Goal: Information Seeking & Learning: Check status

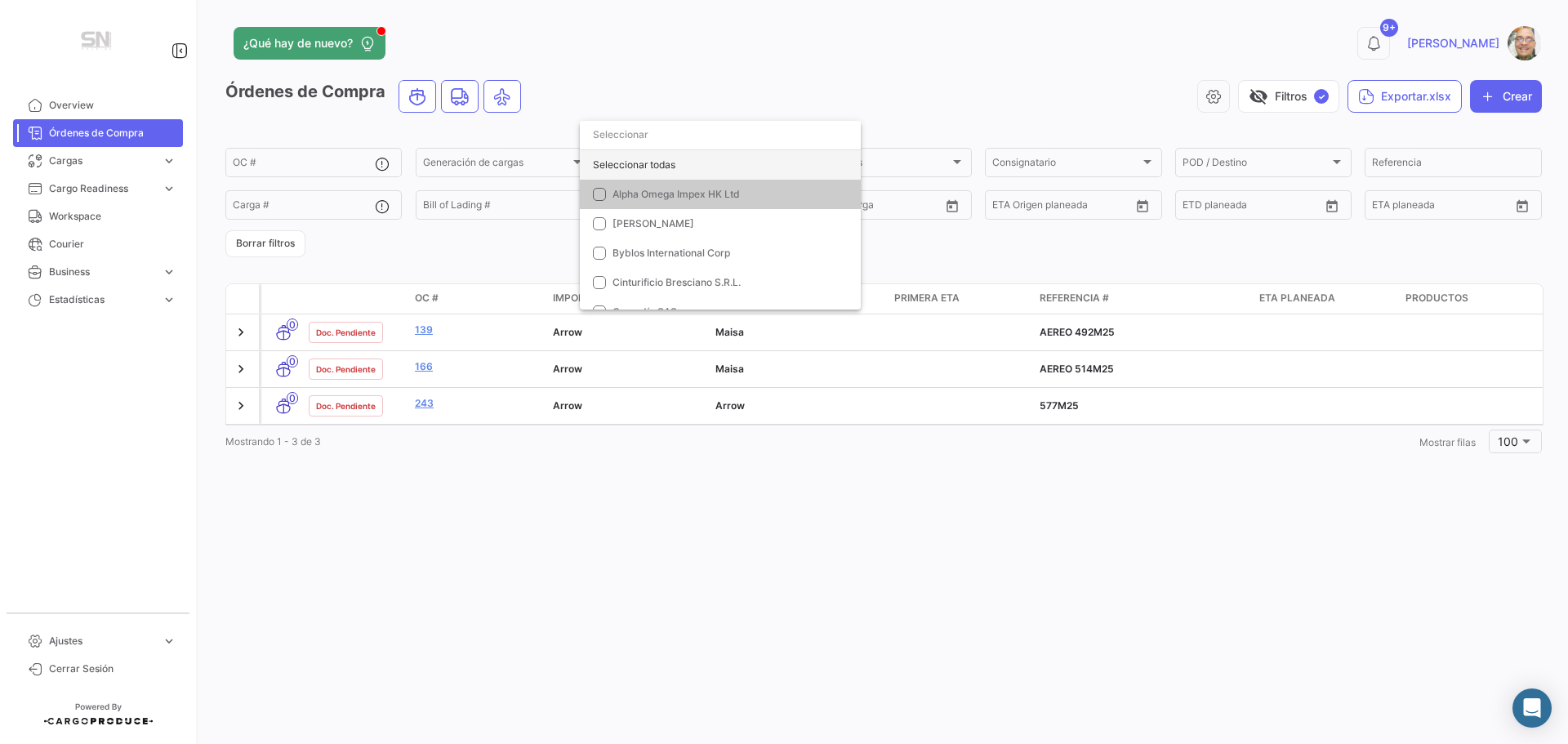
click at [640, 161] on div "Seleccionar todas" at bounding box center [720, 165] width 281 height 30
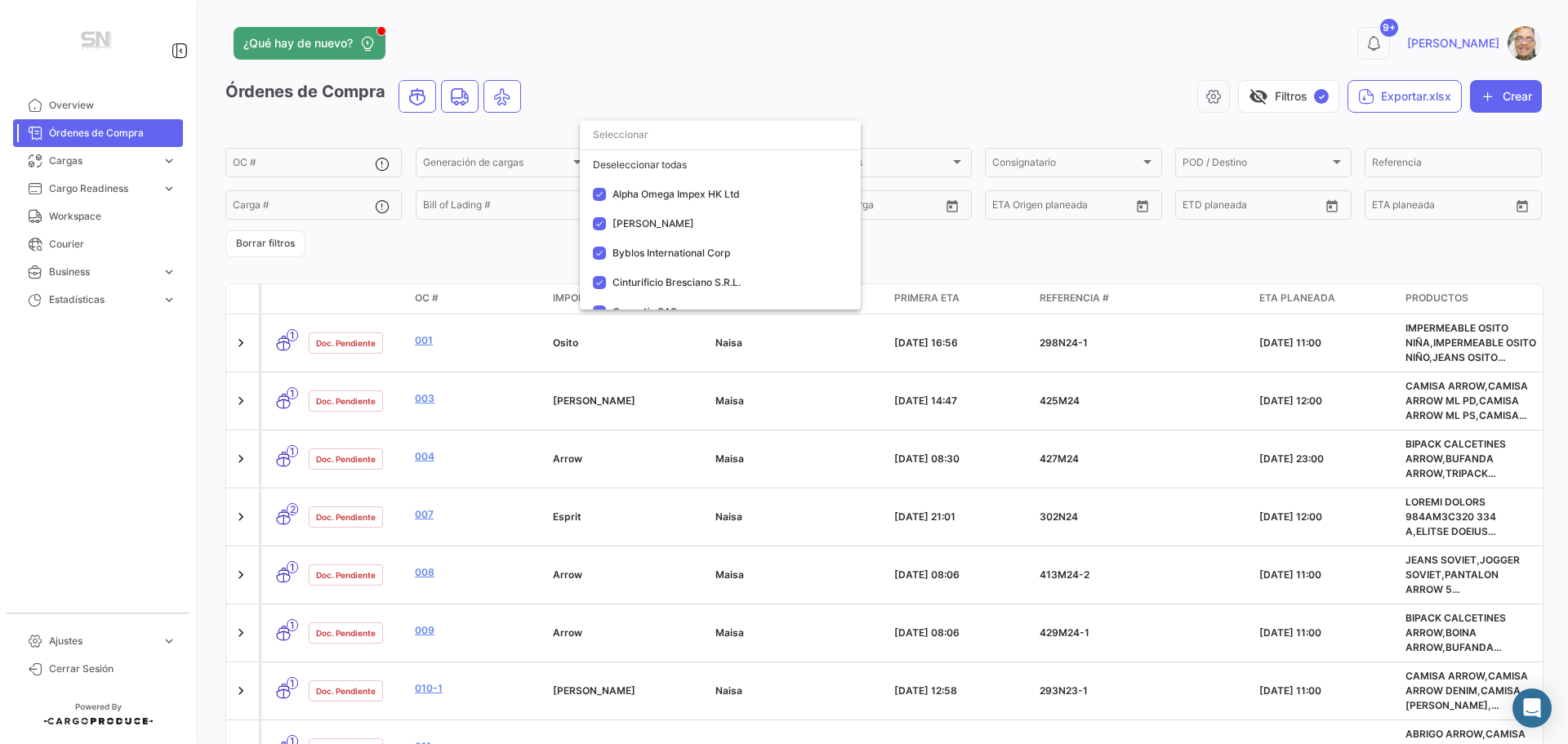
click at [898, 51] on div at bounding box center [784, 372] width 1568 height 744
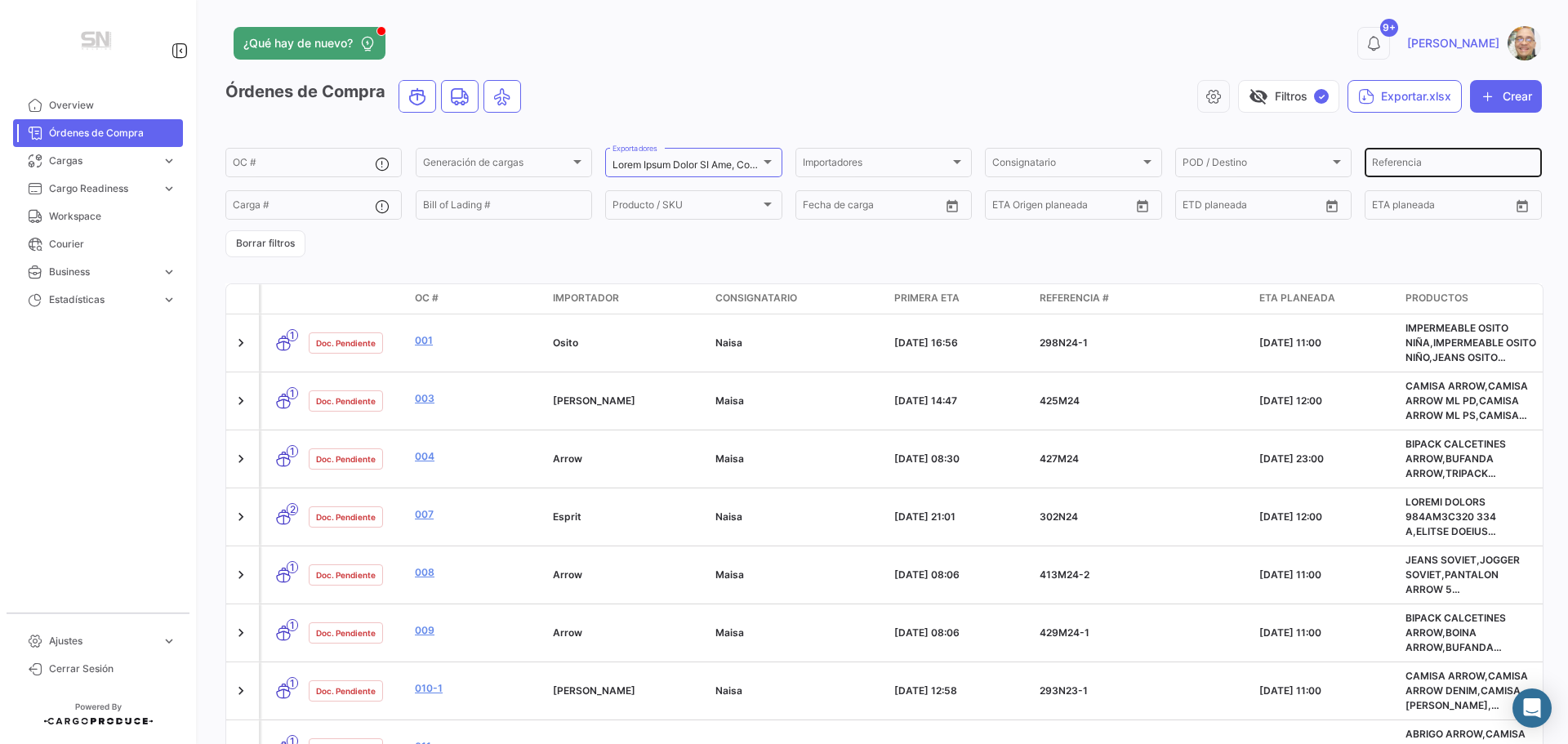
click at [1428, 162] on input "Referencia" at bounding box center [1453, 164] width 162 height 11
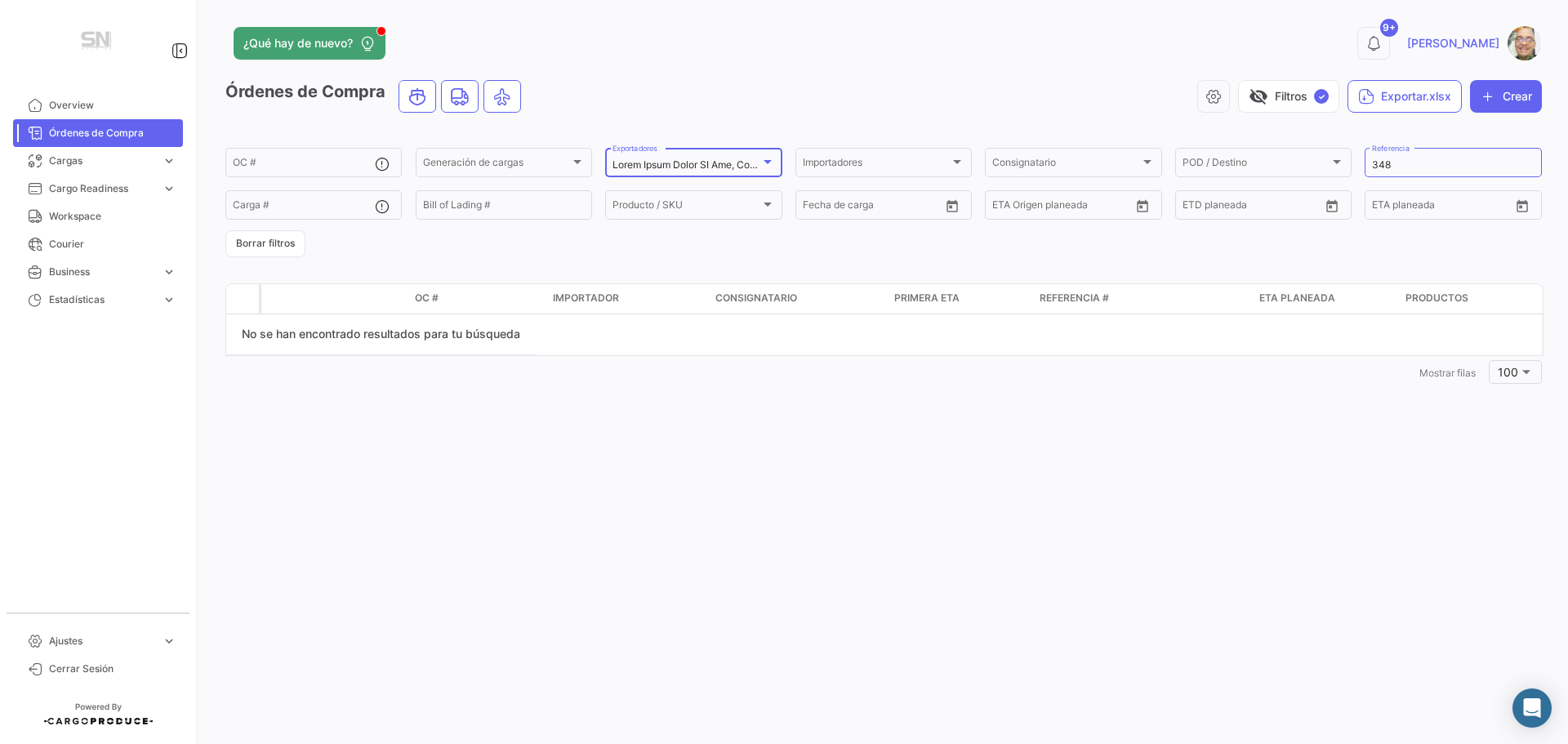
click at [772, 164] on div at bounding box center [767, 161] width 15 height 13
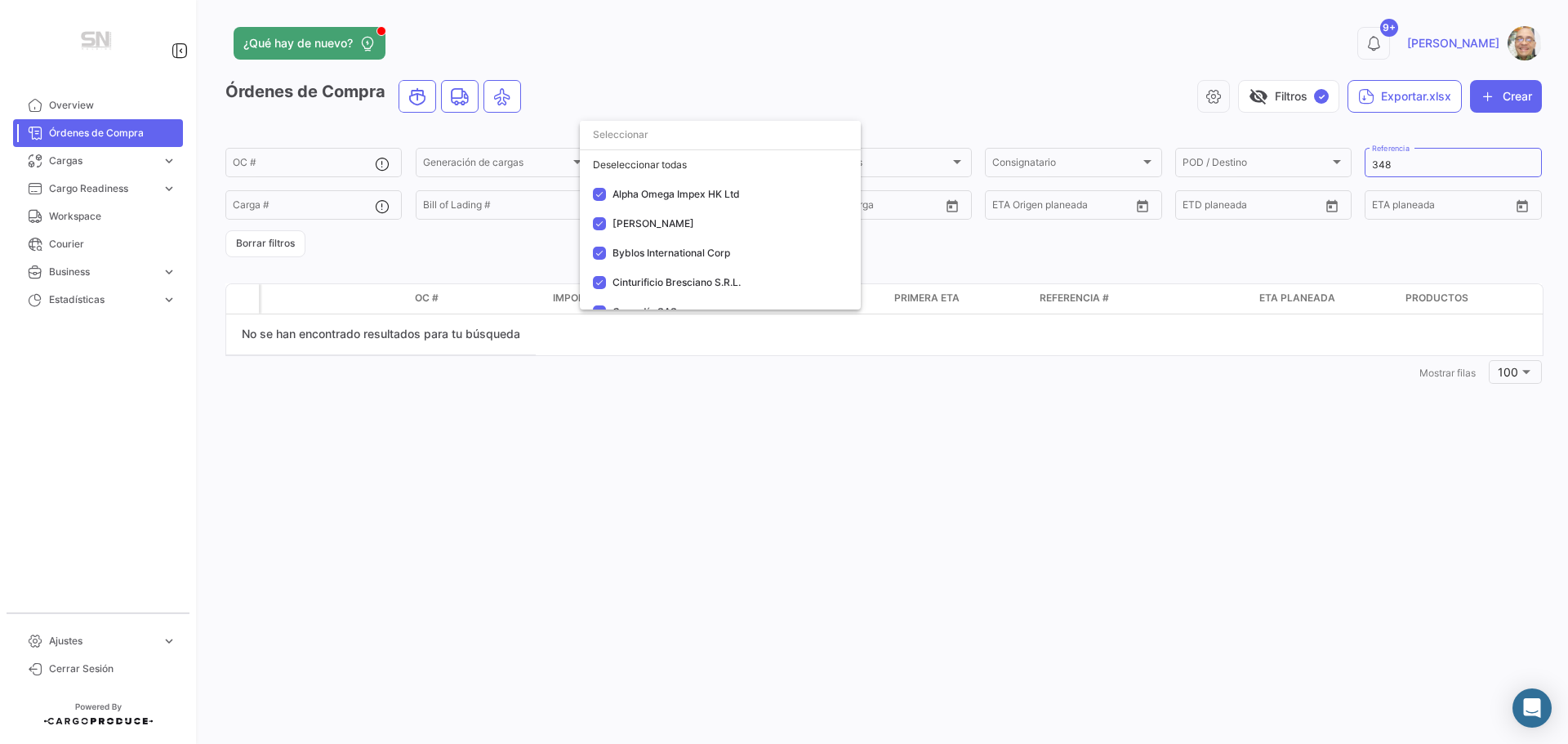
click at [890, 67] on div at bounding box center [784, 372] width 1568 height 744
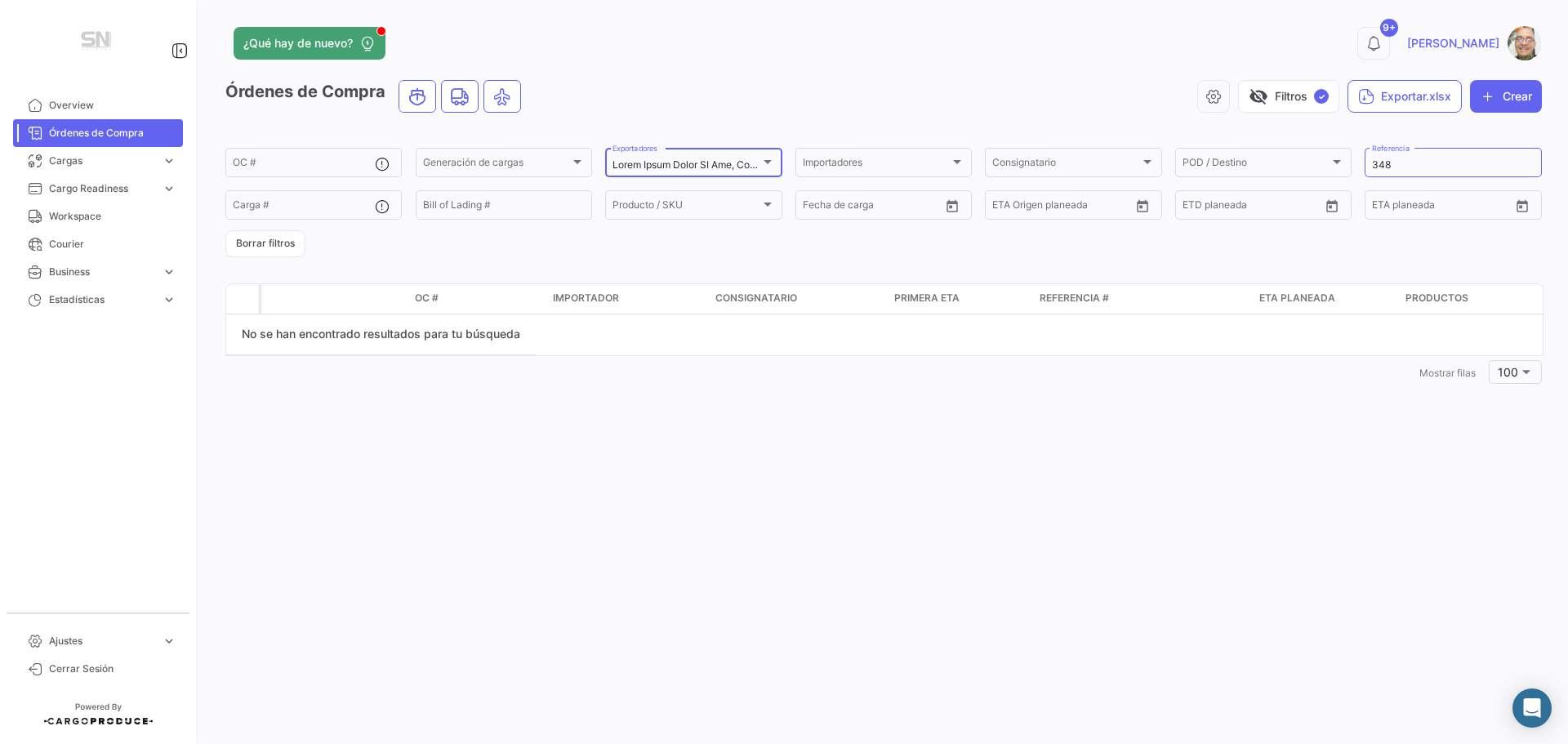
click at [772, 157] on div at bounding box center [767, 161] width 15 height 13
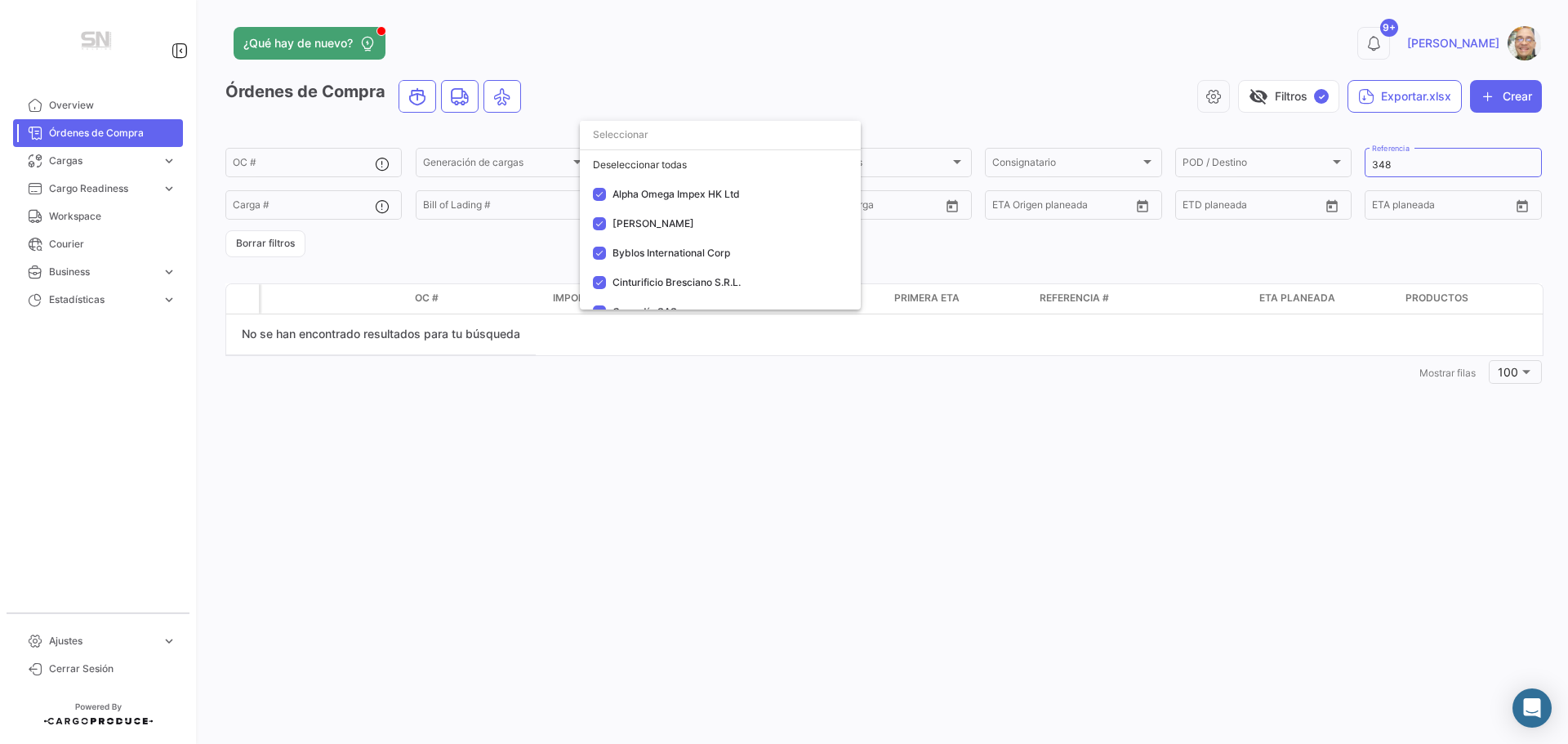
click at [747, 60] on div at bounding box center [784, 372] width 1568 height 744
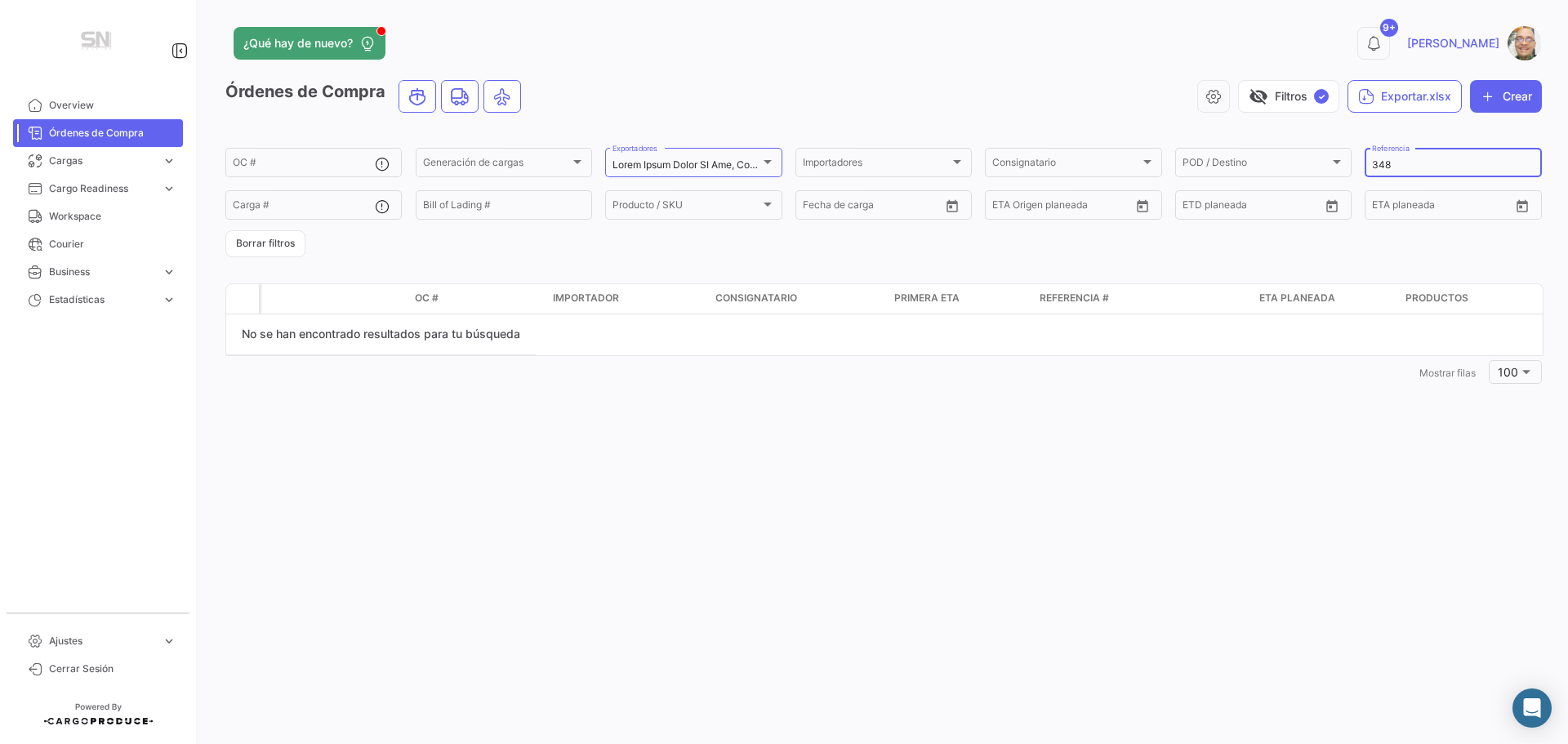
click at [1401, 163] on input "348" at bounding box center [1453, 164] width 162 height 11
type input "3"
type input "338"
click at [304, 163] on input "OC #" at bounding box center [304, 164] width 142 height 11
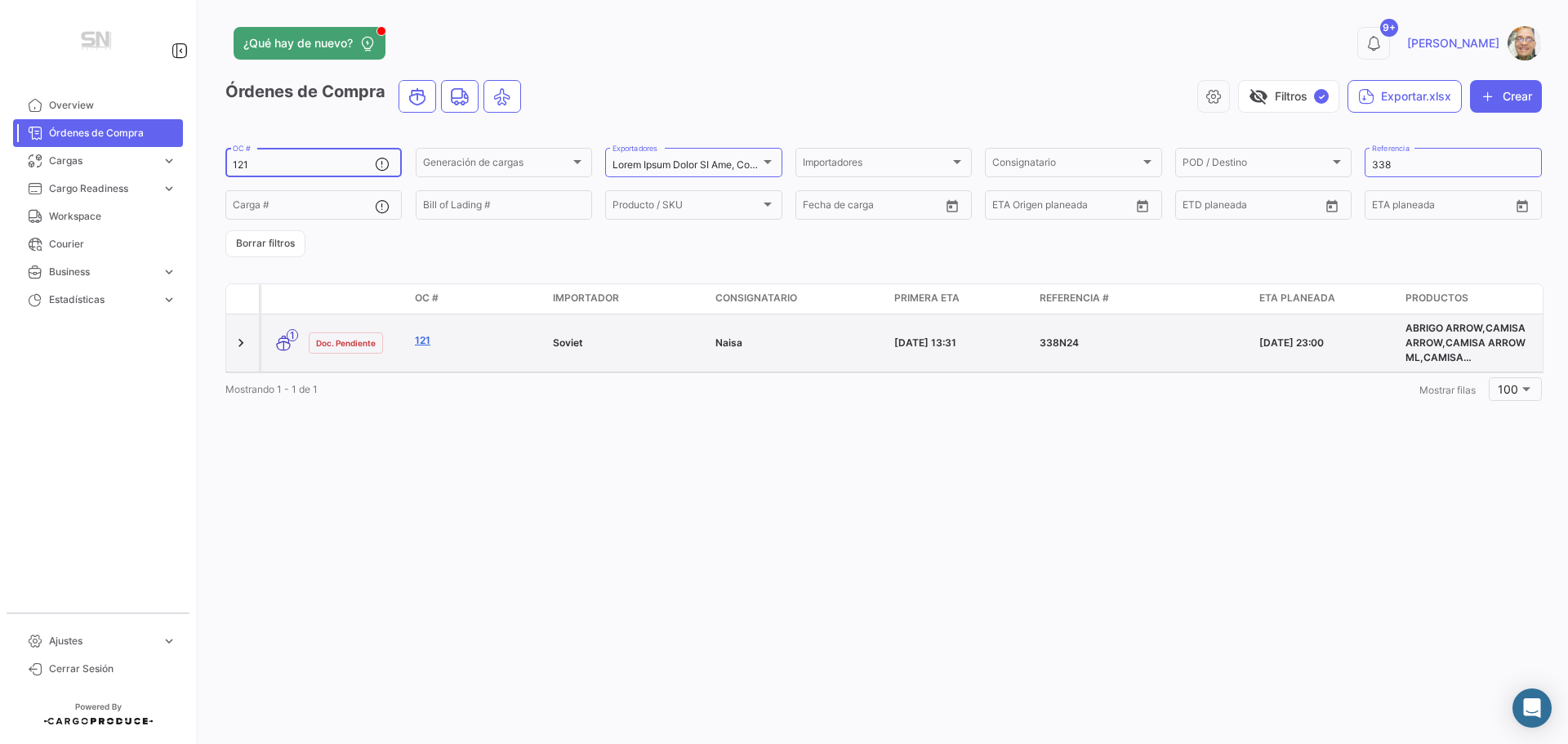
type input "121"
click at [488, 339] on link "121" at bounding box center [477, 340] width 125 height 15
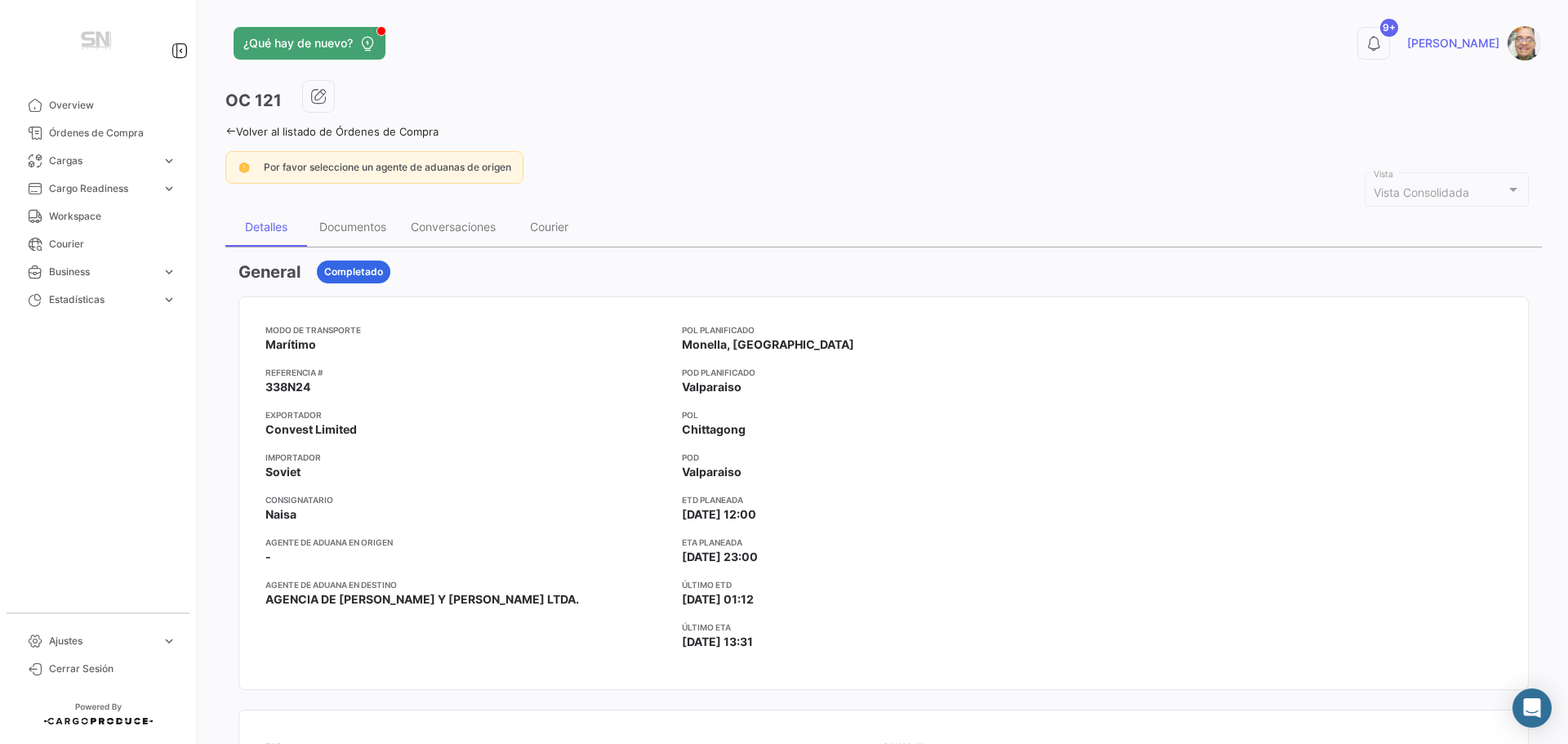
click at [226, 132] on icon at bounding box center [230, 131] width 10 height 10
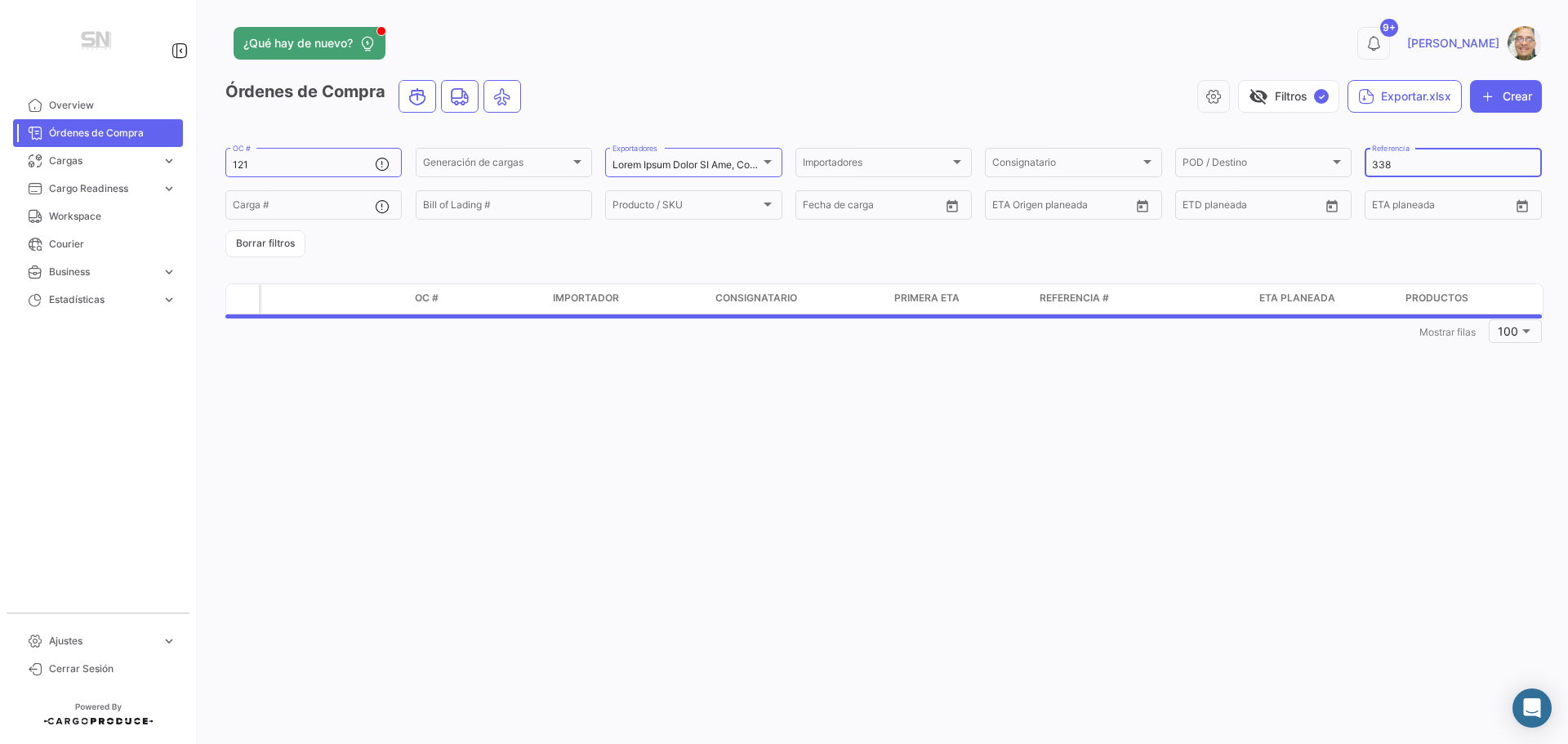
click at [1414, 162] on input "338" at bounding box center [1453, 164] width 162 height 11
type input "3"
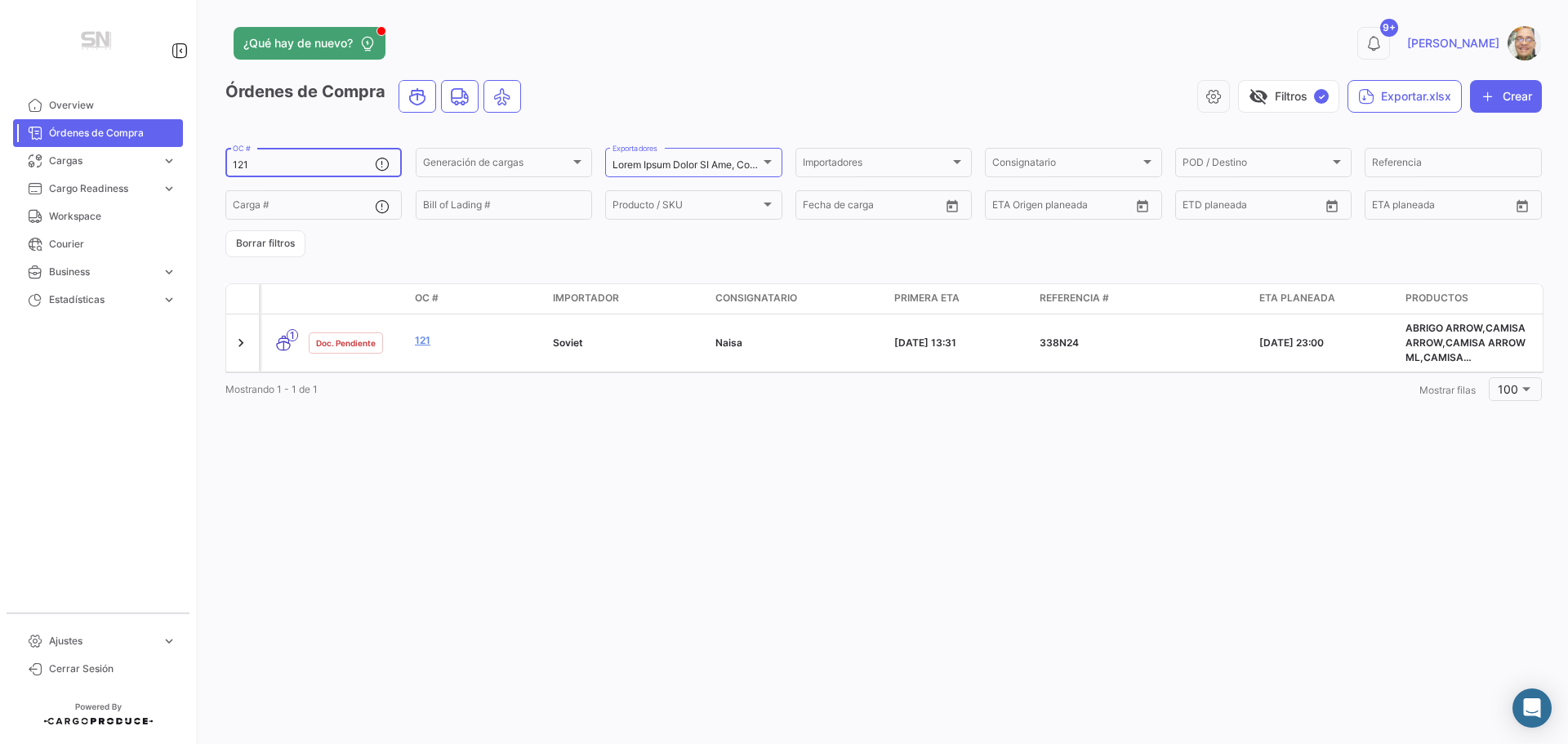
click at [310, 165] on input "121" at bounding box center [304, 164] width 142 height 11
type input "1"
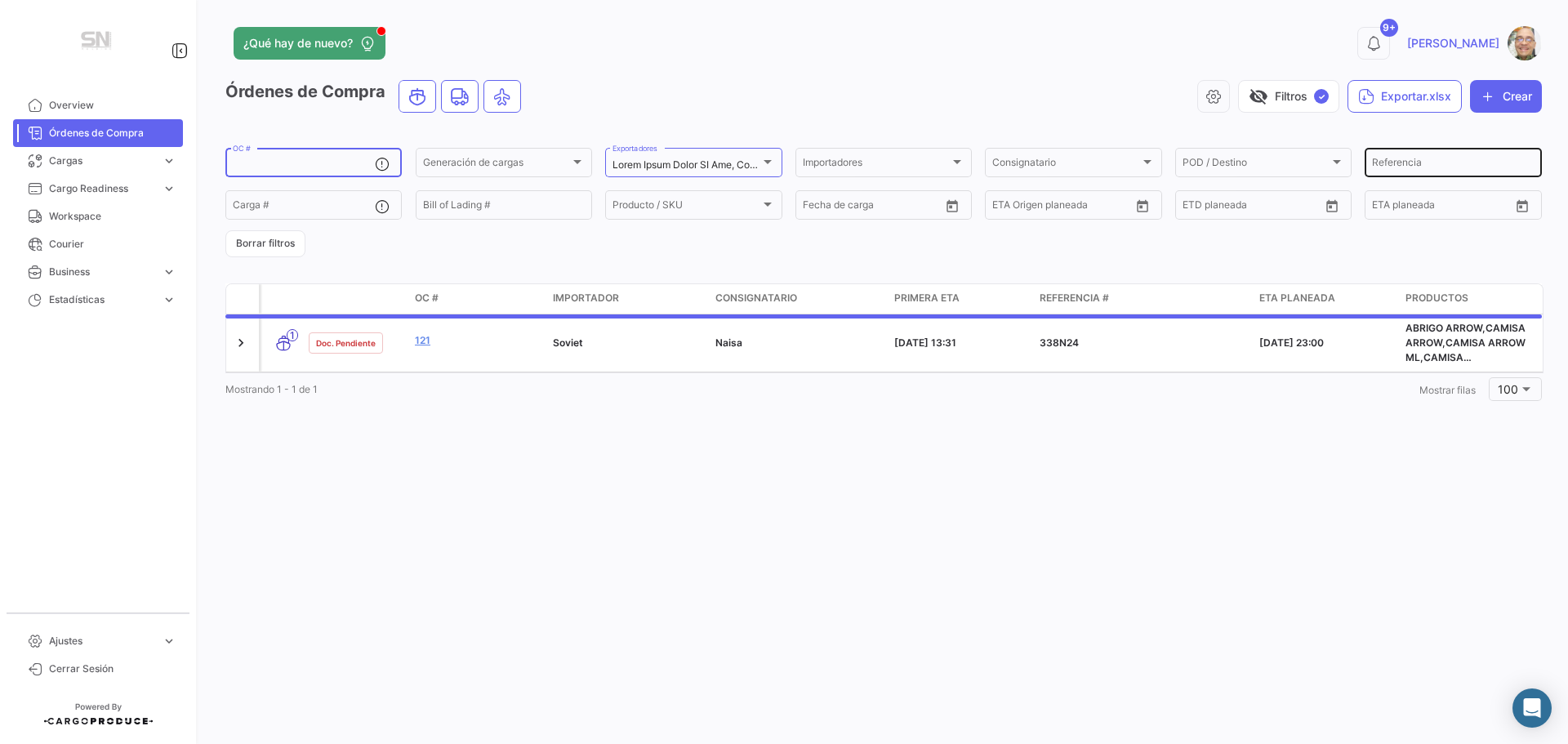
click at [1443, 158] on div "Referencia" at bounding box center [1453, 161] width 162 height 32
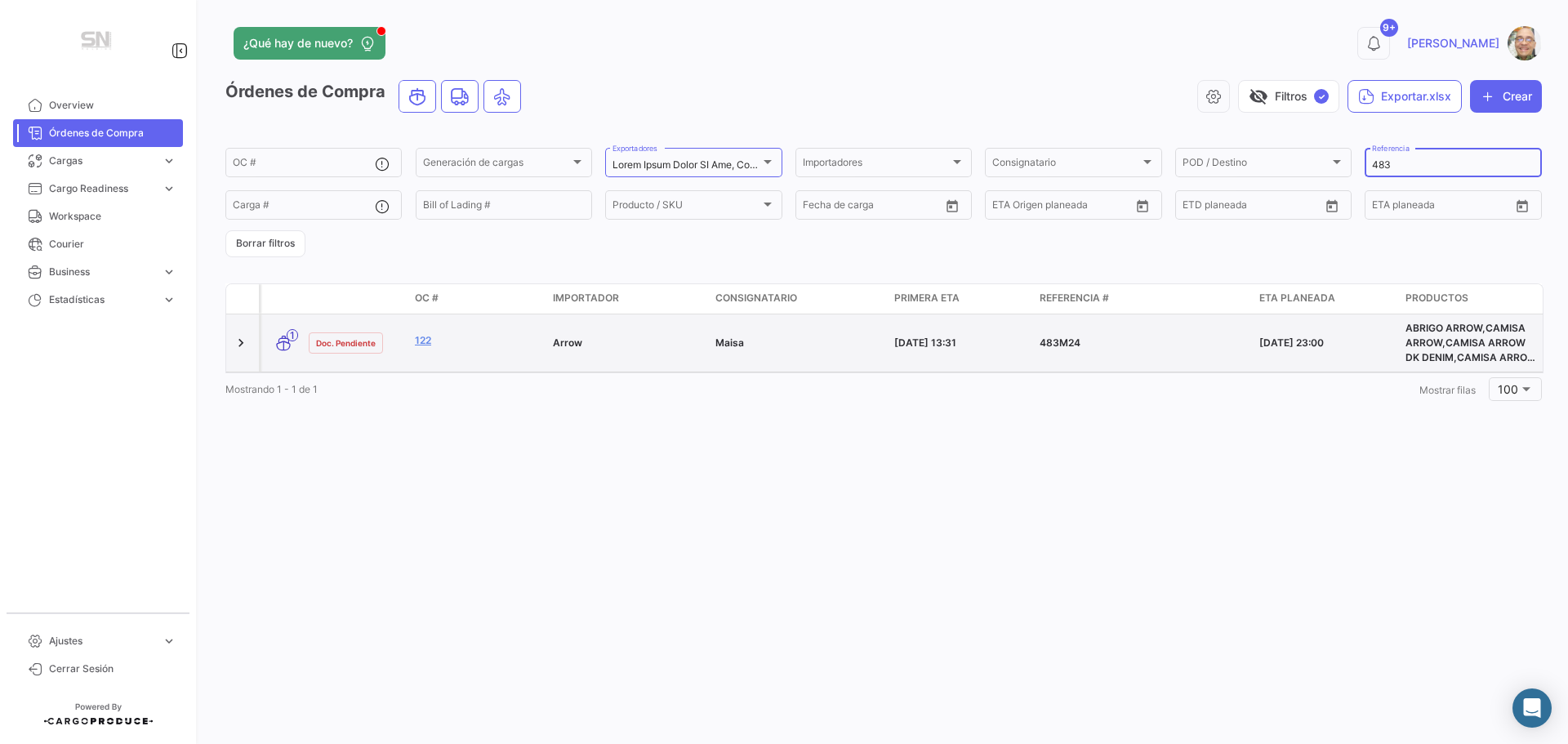
type input "483"
click at [497, 355] on datatable-body-cell "122" at bounding box center [477, 344] width 138 height 57
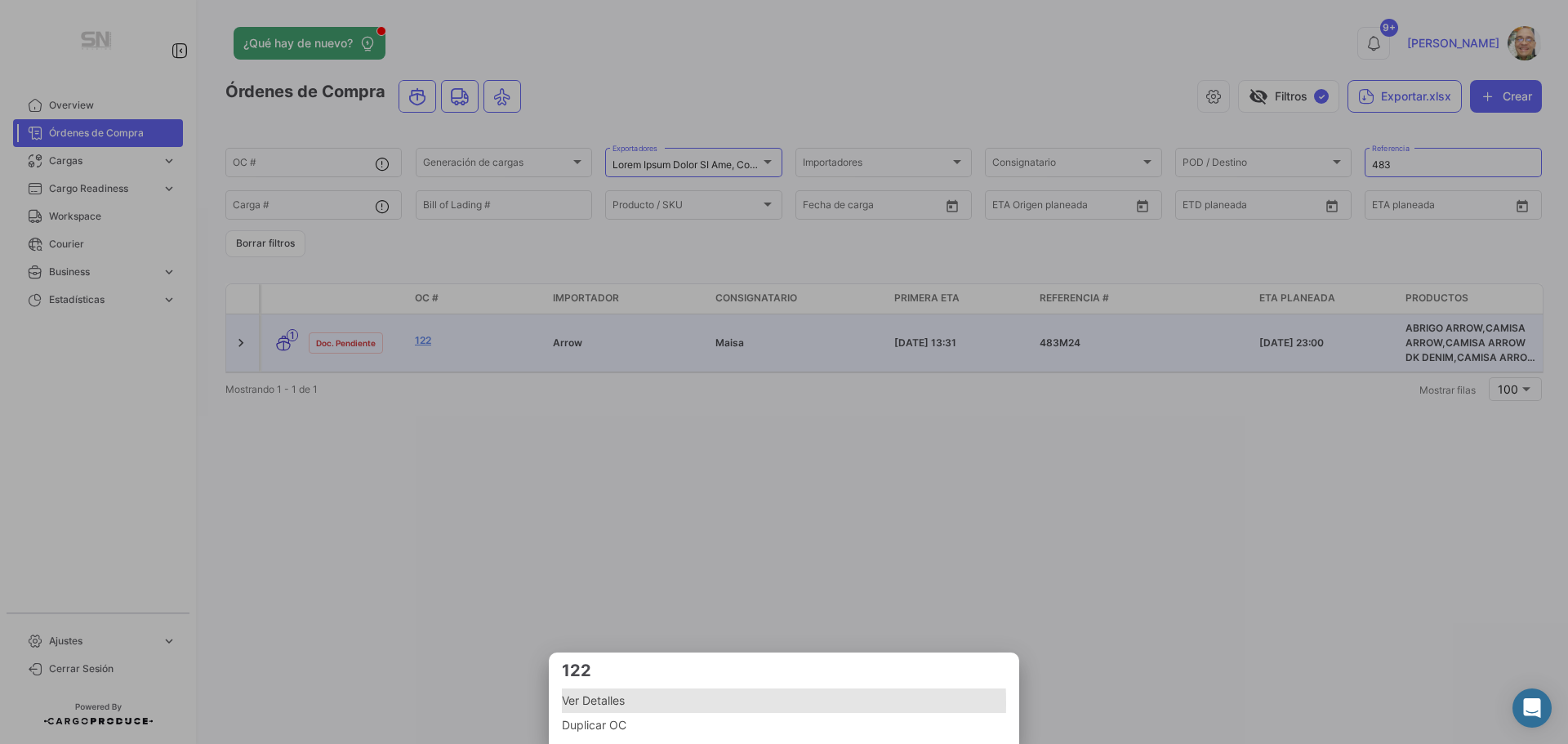
click at [611, 704] on span "Ver Detalles" at bounding box center [784, 700] width 444 height 20
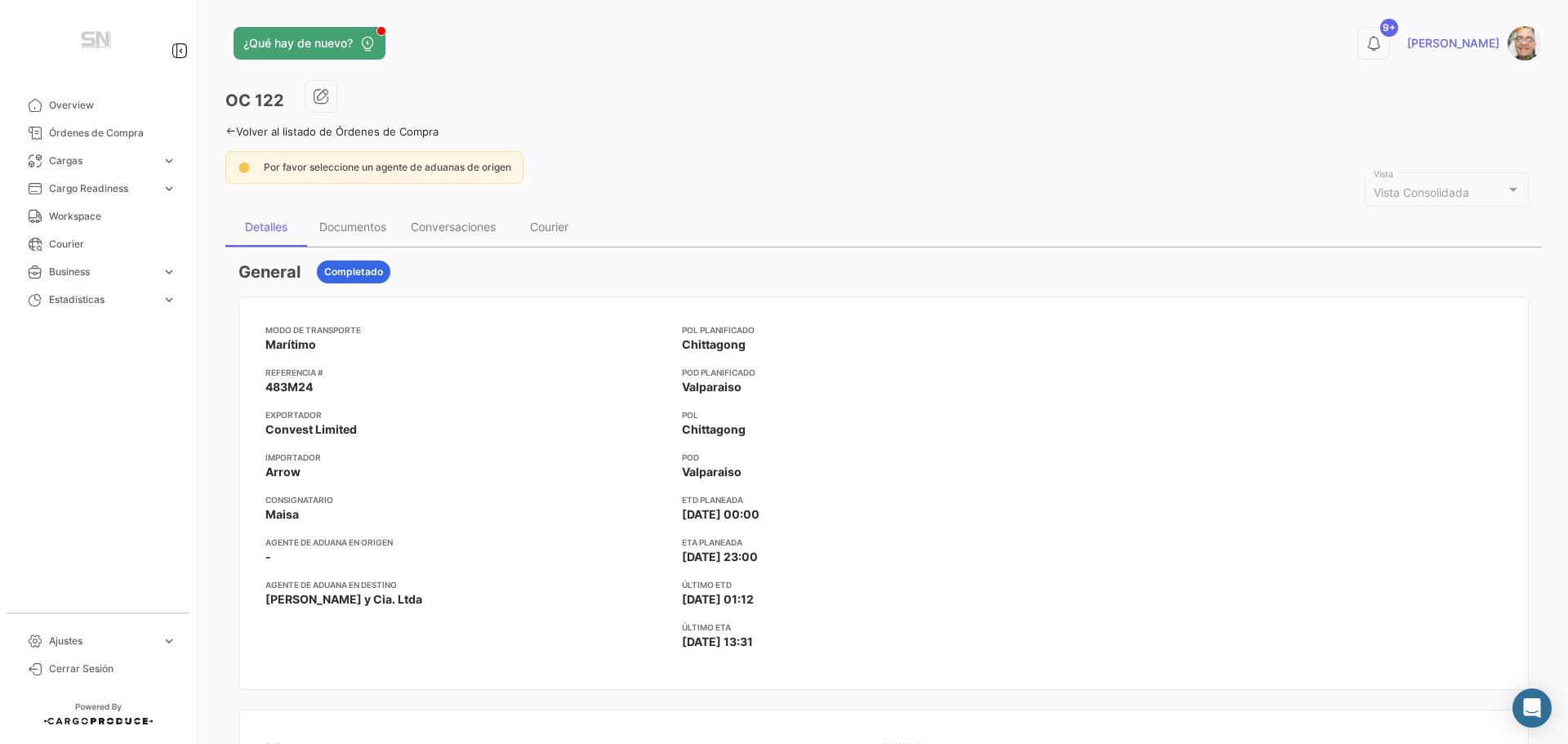
click at [234, 131] on icon at bounding box center [230, 131] width 10 height 10
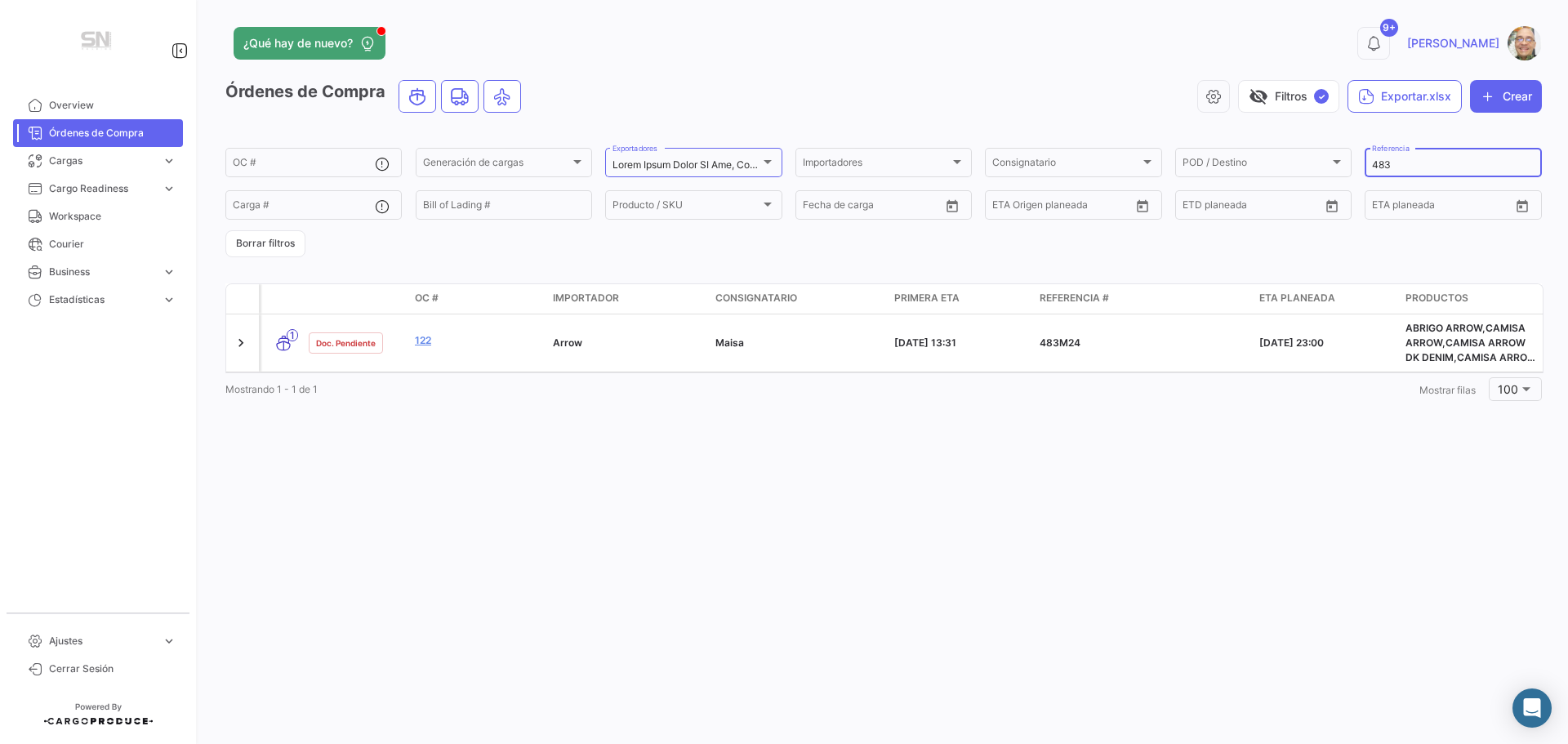
click at [1431, 166] on input "483" at bounding box center [1453, 164] width 162 height 11
type input "4"
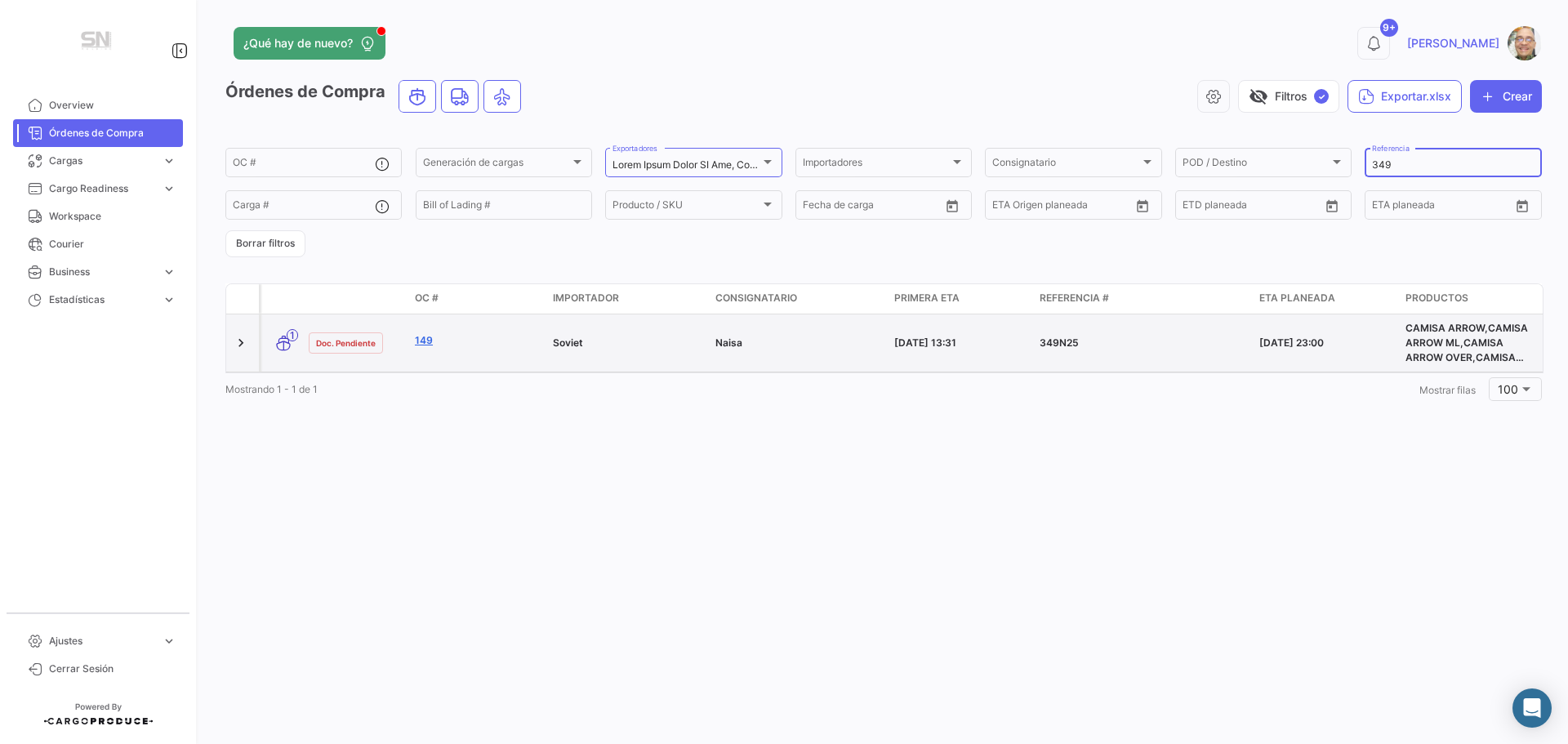
type input "349"
click at [500, 333] on link "149" at bounding box center [477, 340] width 125 height 15
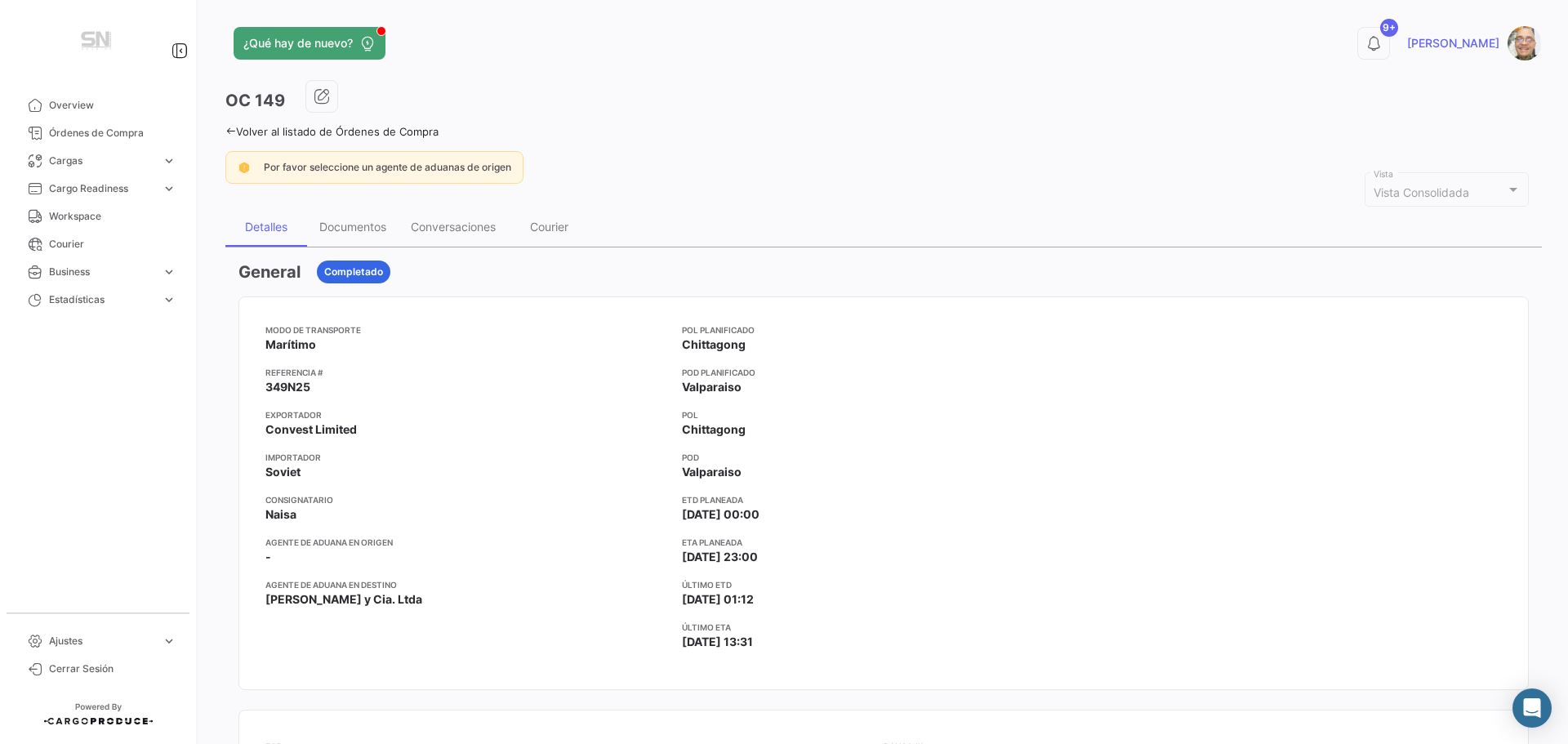
click at [229, 128] on icon at bounding box center [230, 131] width 10 height 10
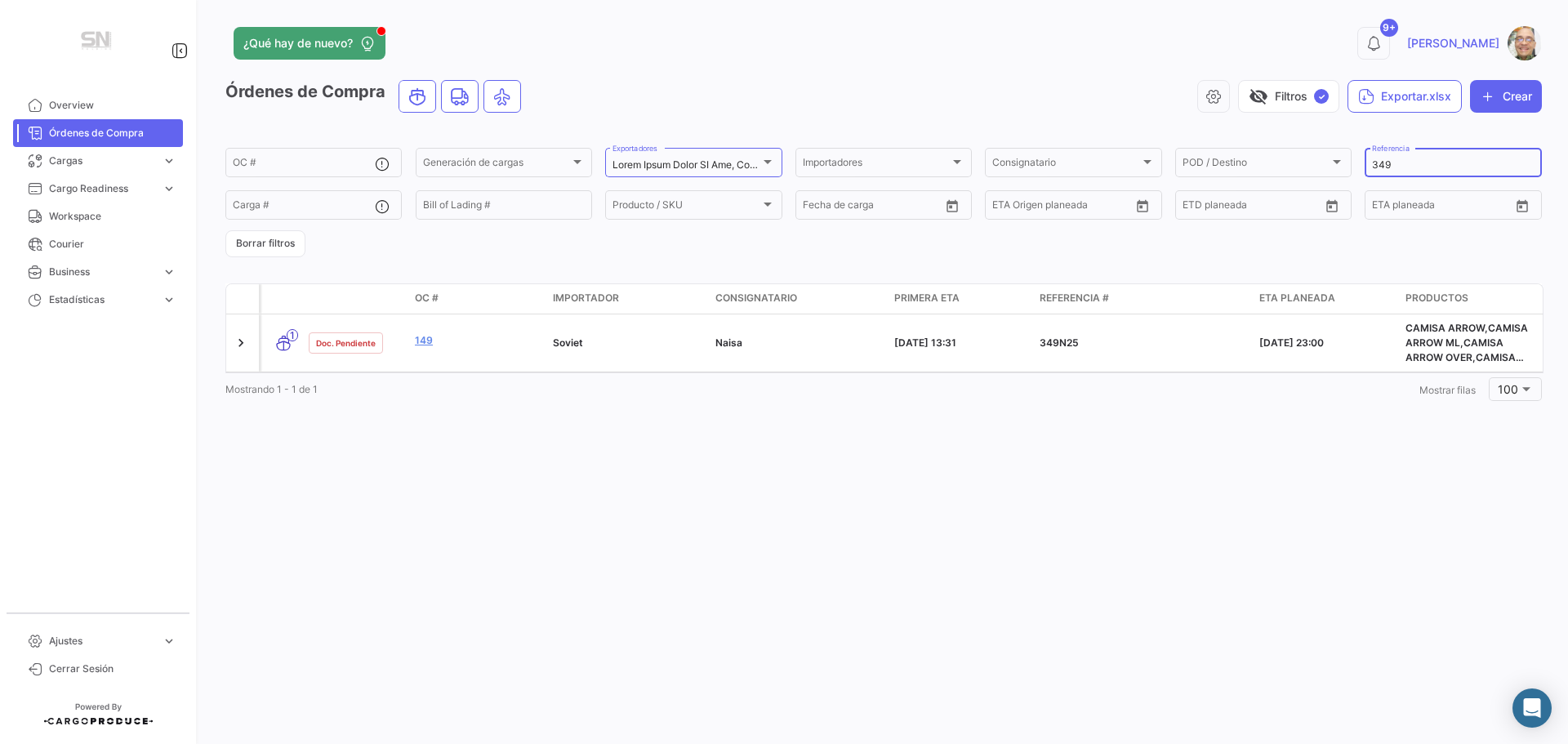
click at [1422, 165] on input "349" at bounding box center [1453, 164] width 162 height 11
type input "3"
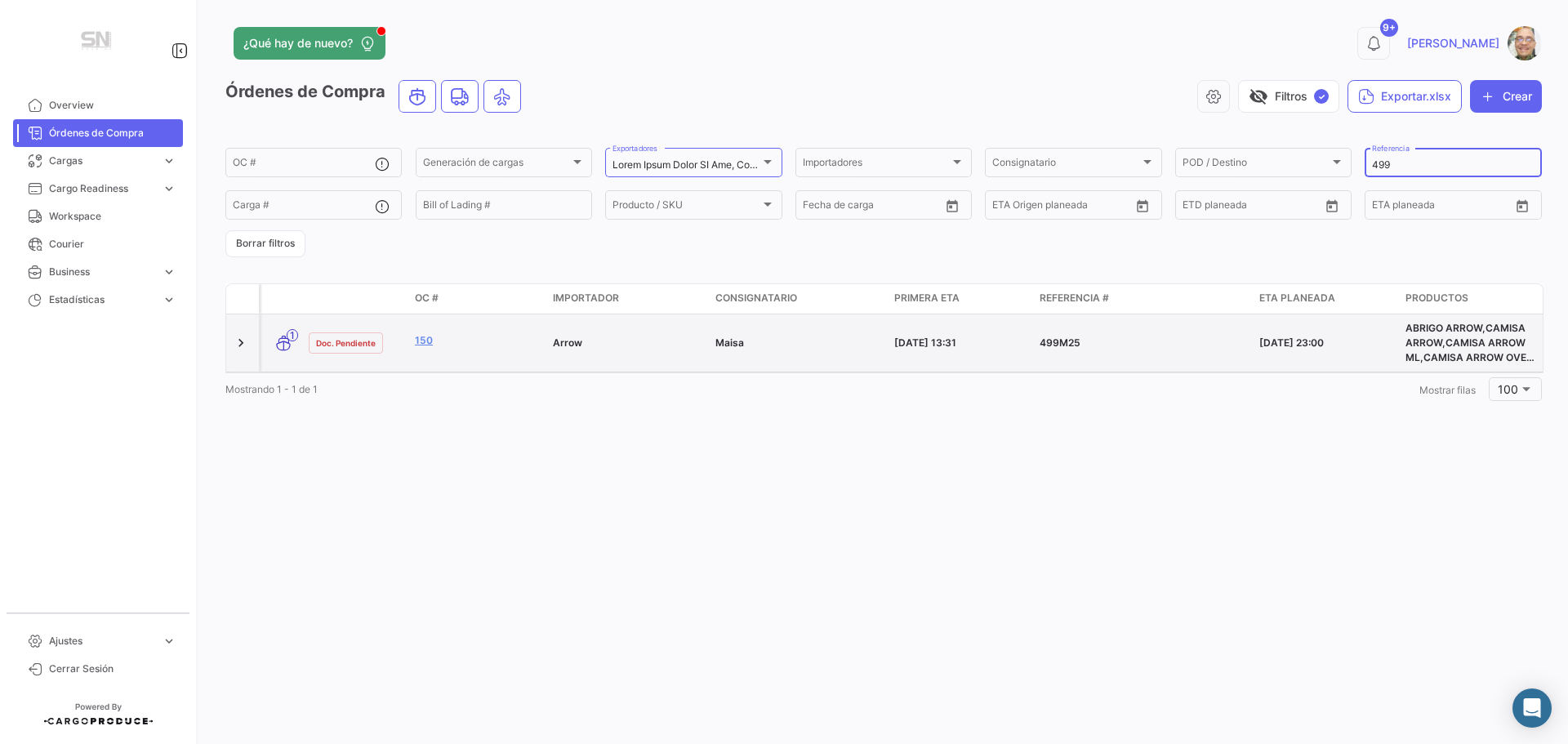
type input "499"
click at [670, 357] on datatable-body-cell "Arrow" at bounding box center [627, 344] width 163 height 57
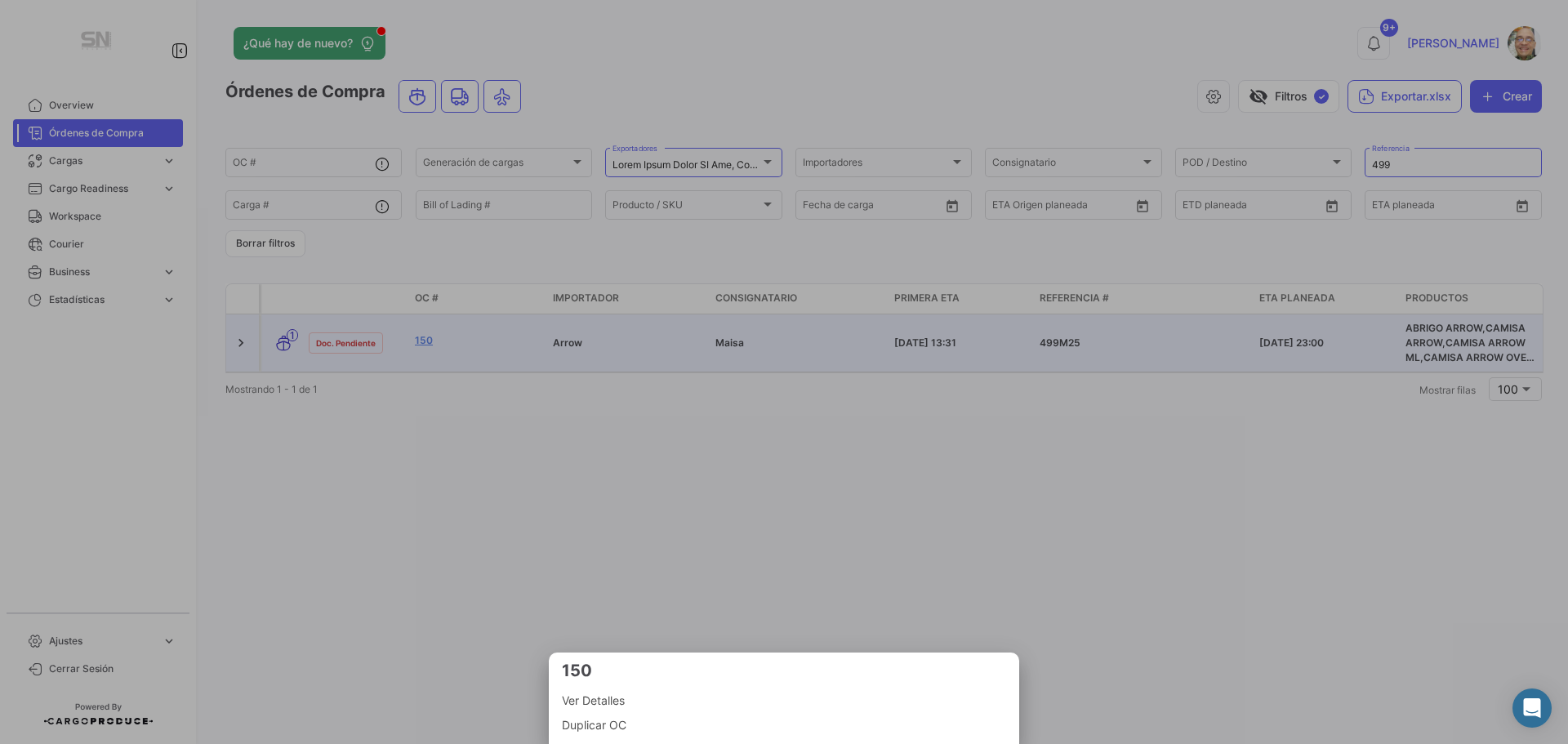
click at [611, 702] on span "Ver Detalles" at bounding box center [784, 700] width 444 height 20
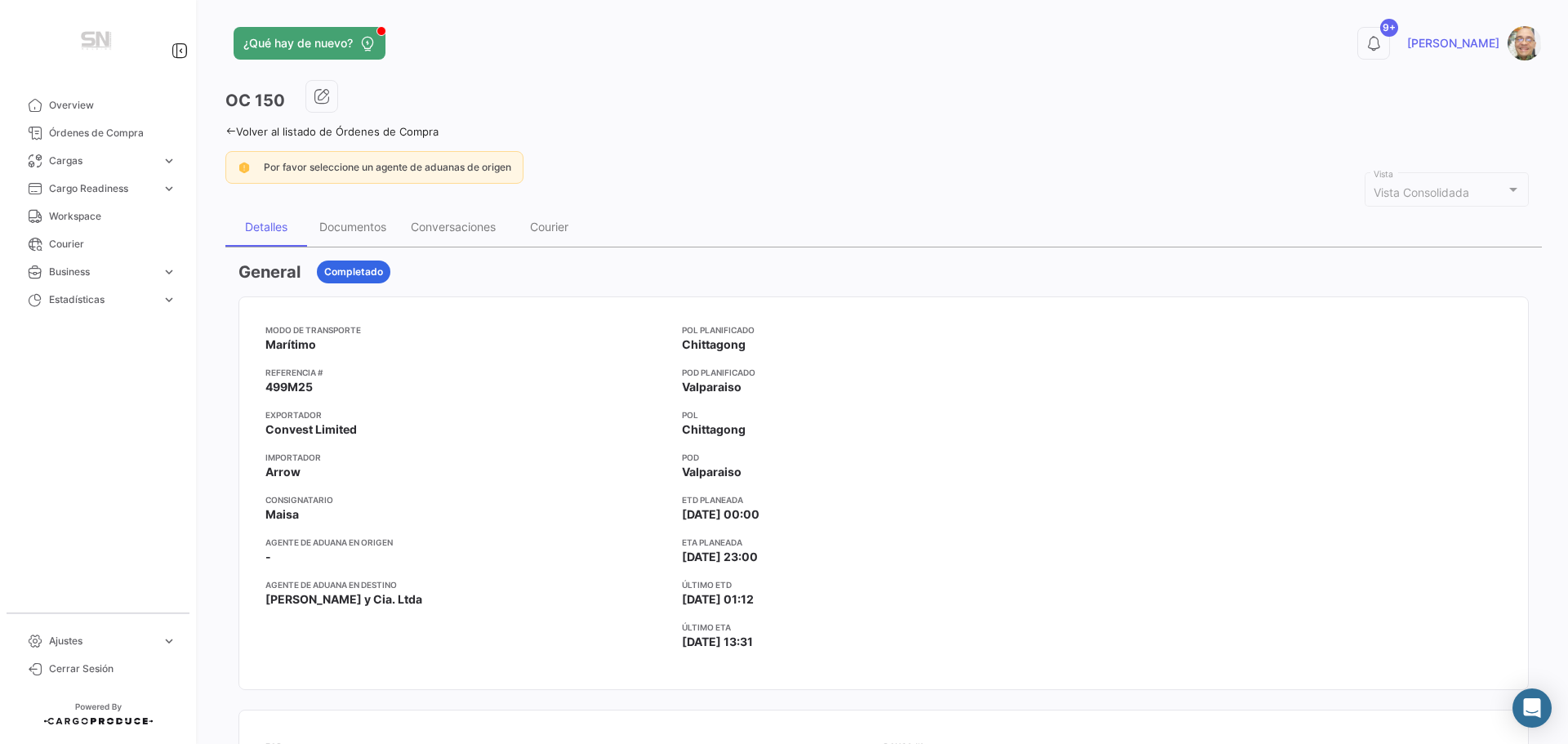
click at [229, 125] on div "Volver al listado de Órdenes de Compra" at bounding box center [884, 130] width 1317 height 17
click at [232, 130] on icon at bounding box center [230, 131] width 10 height 10
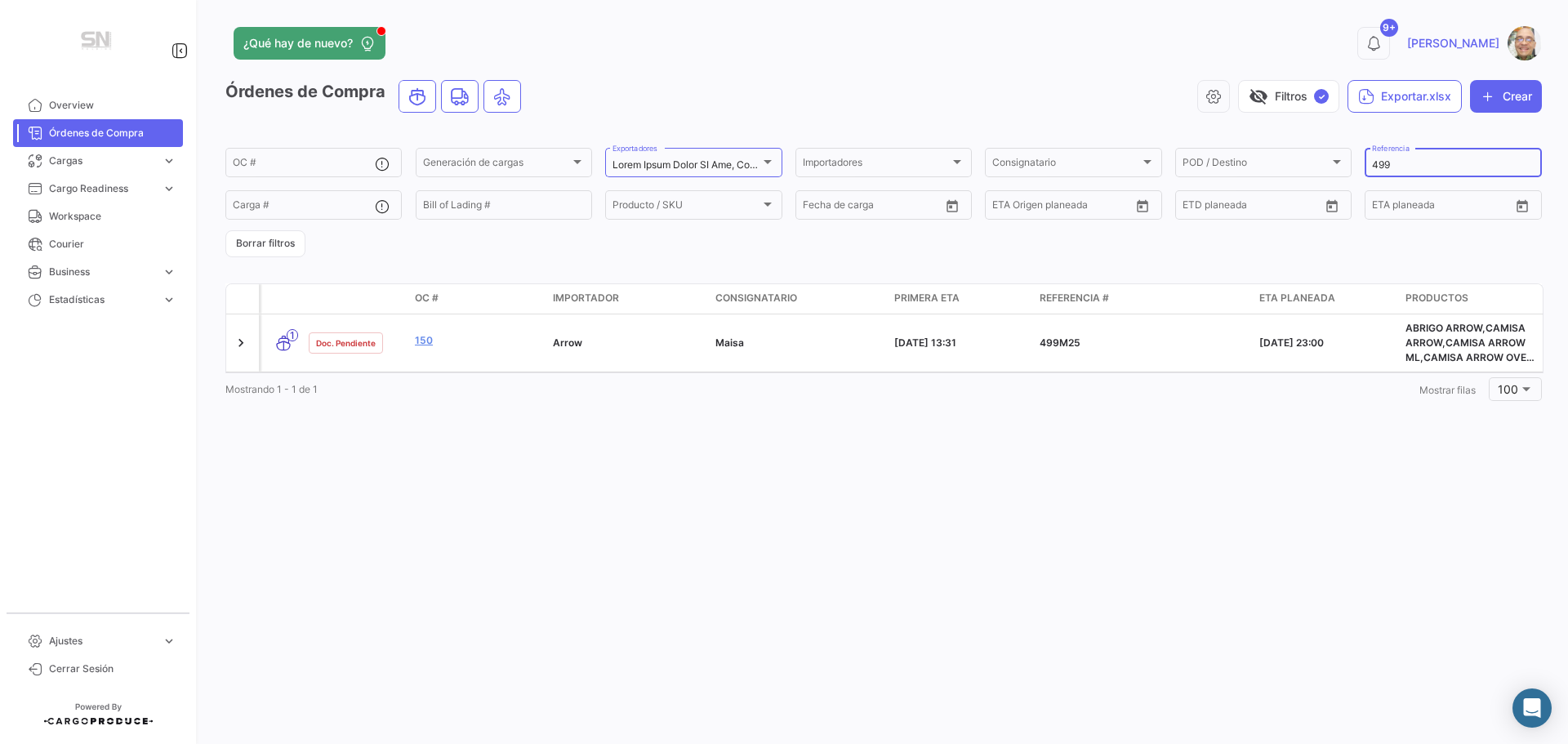
click at [1402, 169] on input "499" at bounding box center [1453, 164] width 162 height 11
type input "4"
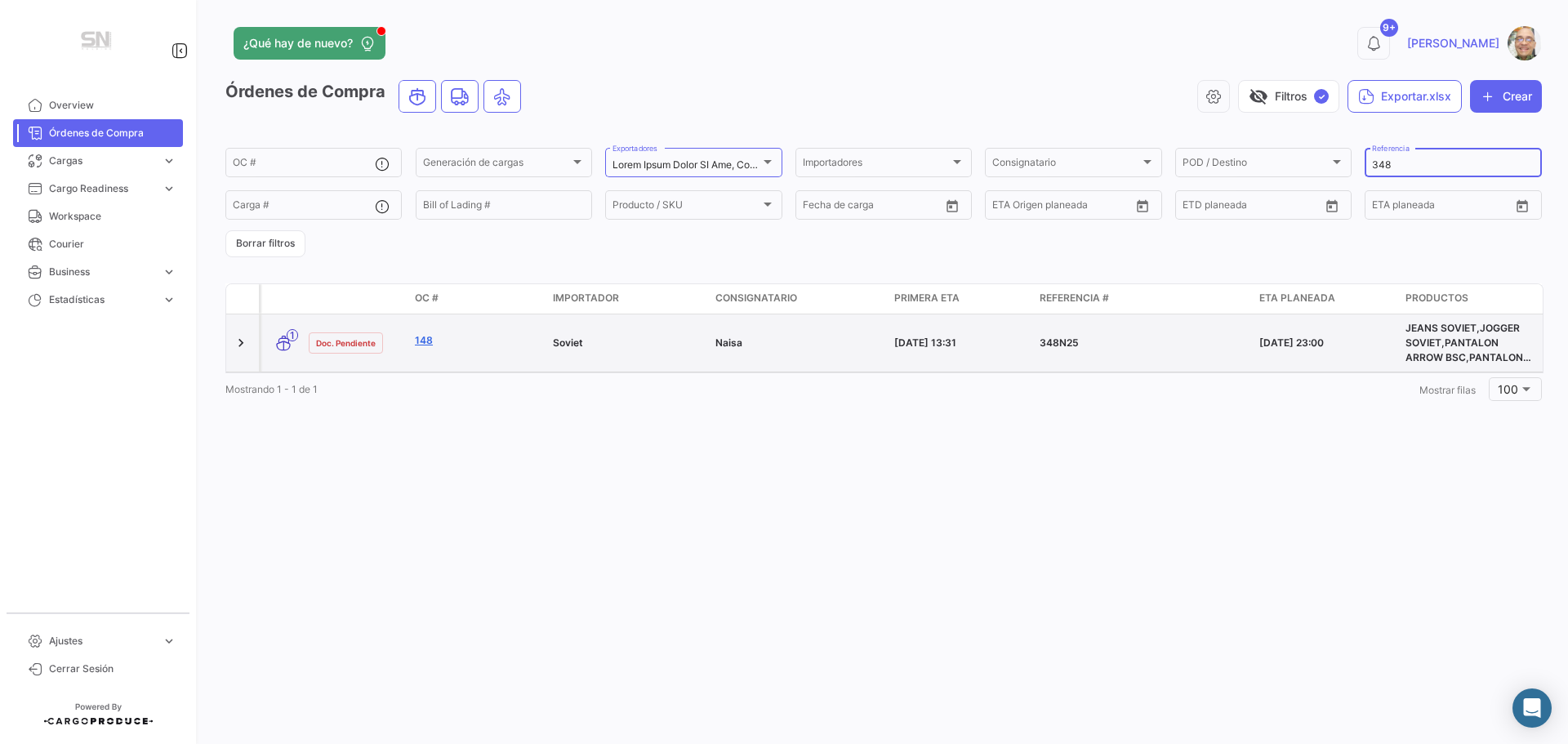
type input "348"
click at [471, 342] on link "148" at bounding box center [477, 340] width 125 height 15
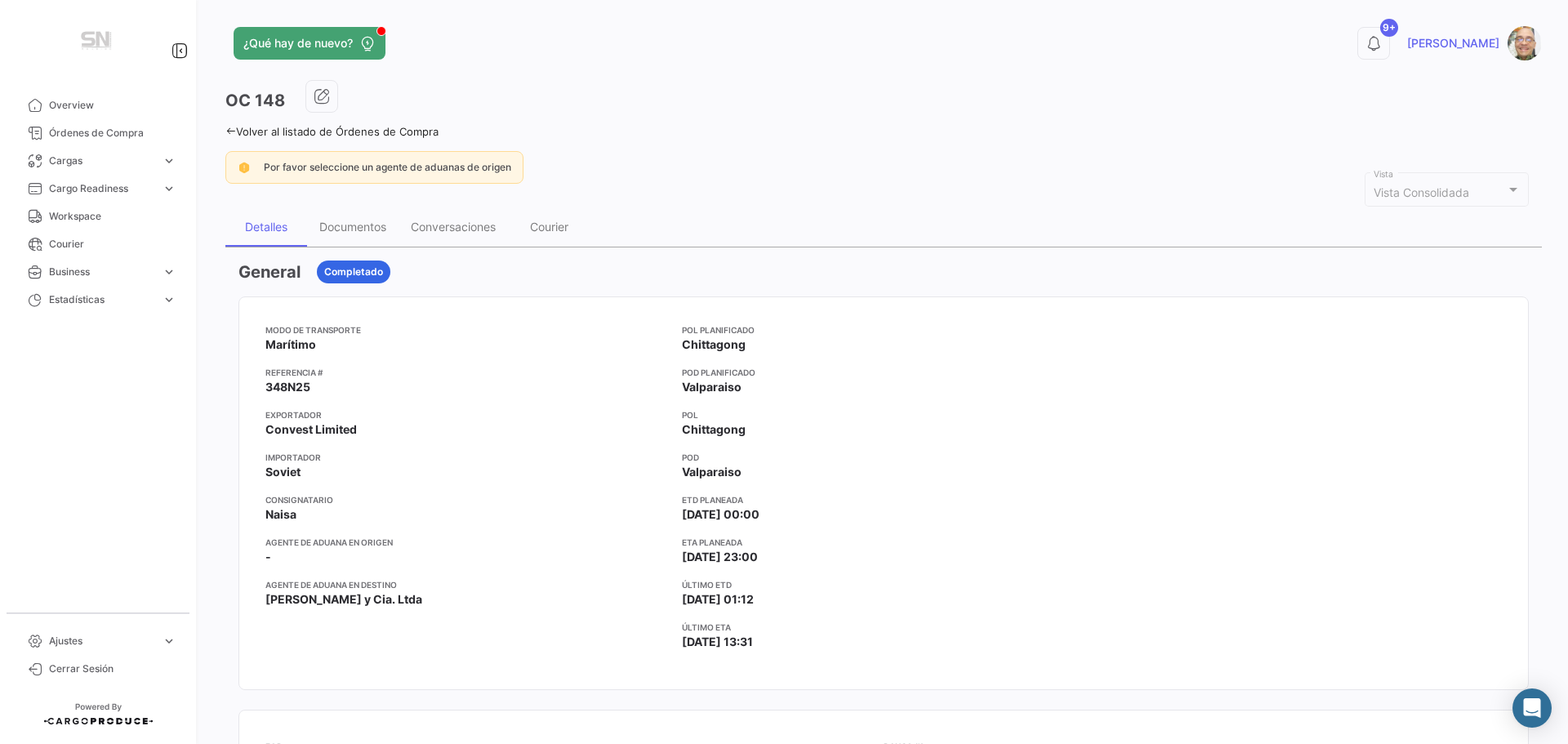
click at [229, 131] on icon at bounding box center [230, 131] width 10 height 10
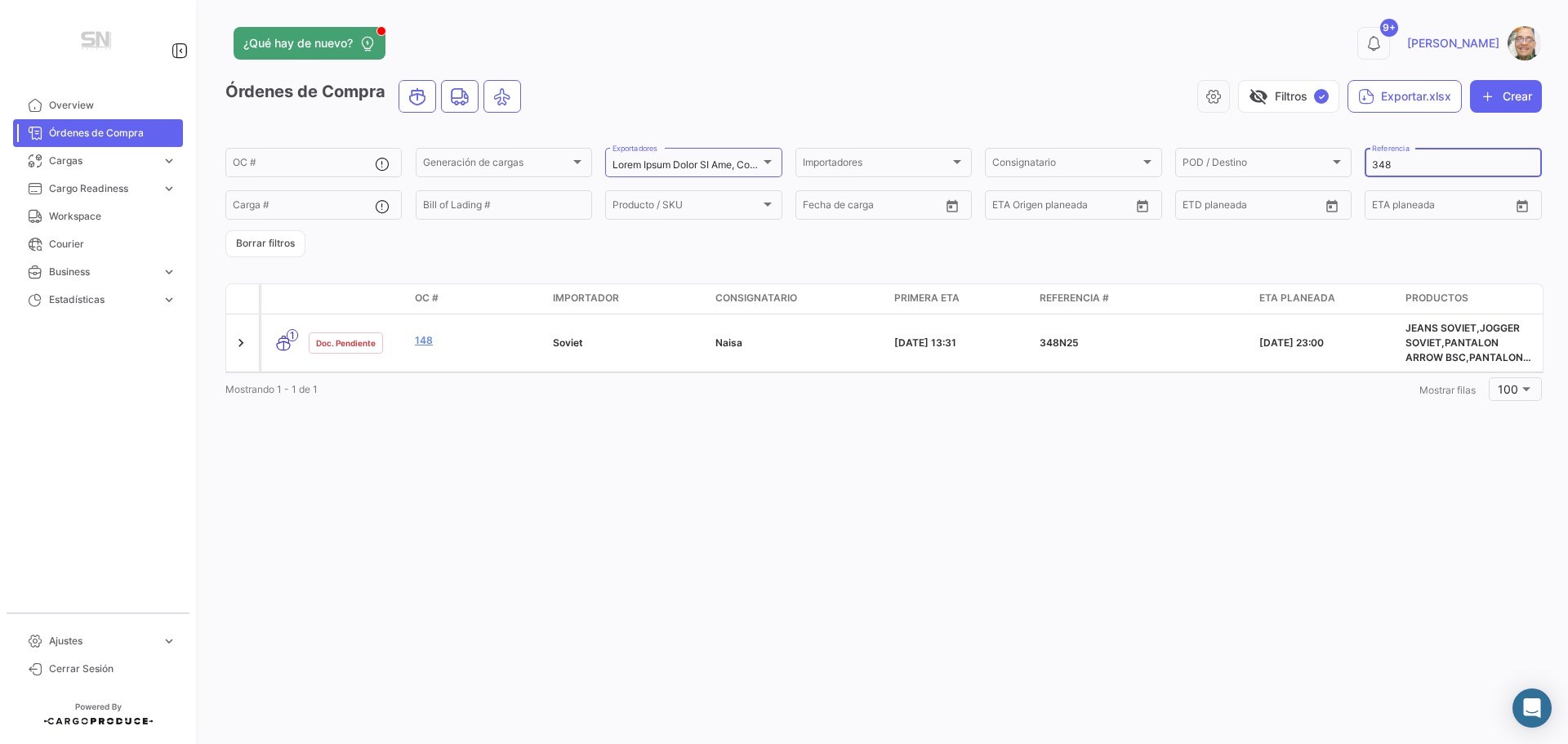
click at [1411, 168] on input "348" at bounding box center [1453, 164] width 162 height 11
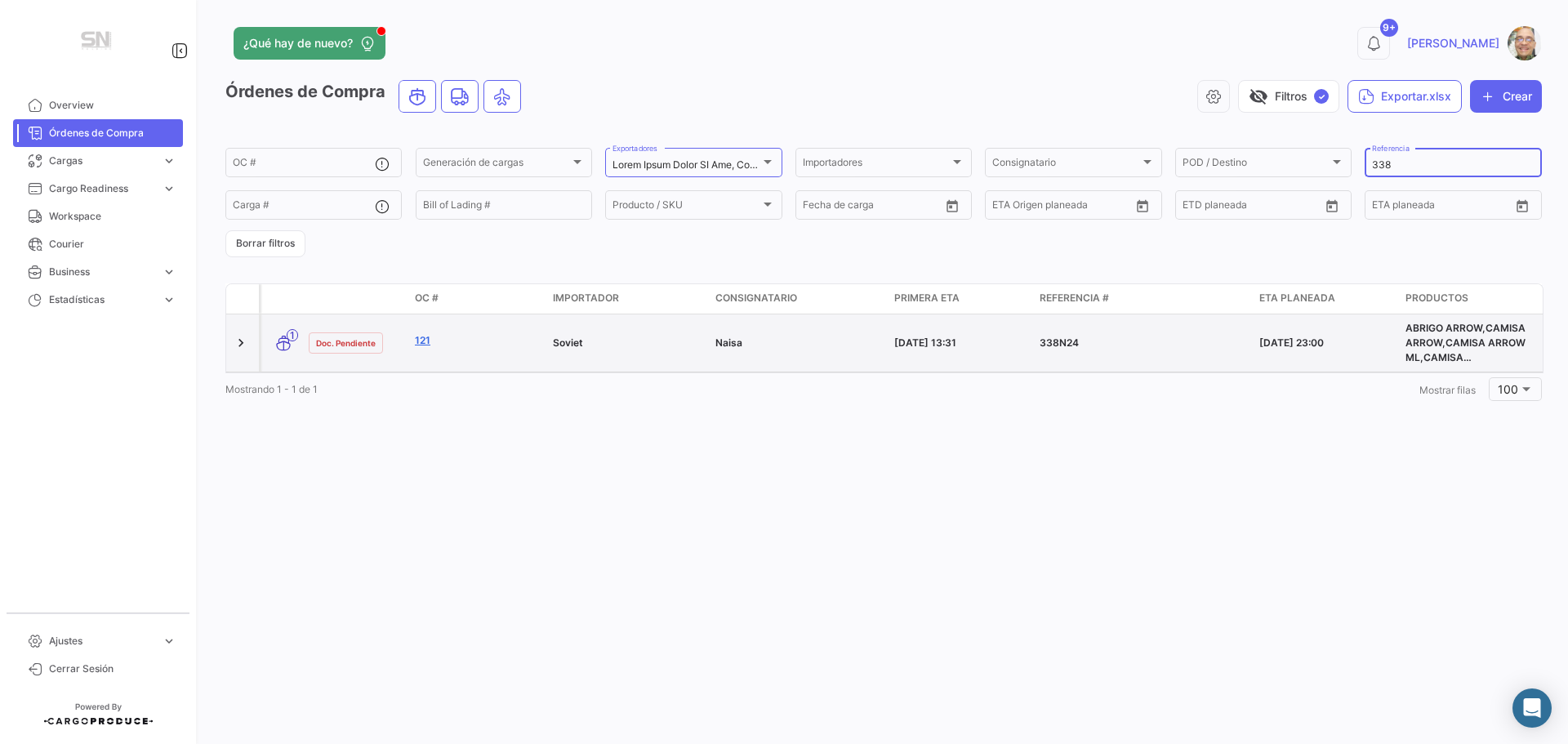
type input "338"
click at [492, 340] on link "121" at bounding box center [477, 340] width 125 height 15
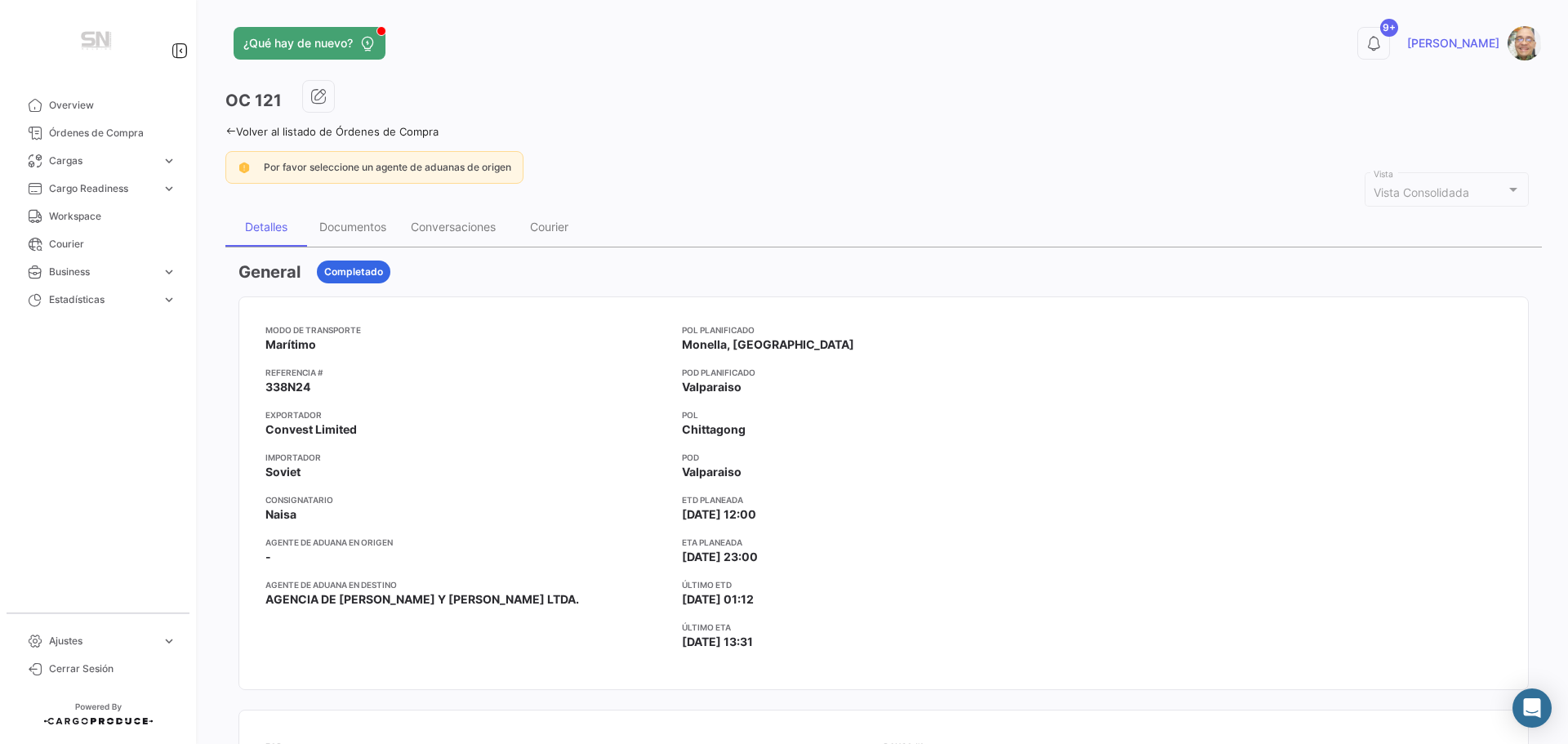
click at [227, 130] on icon at bounding box center [230, 131] width 10 height 10
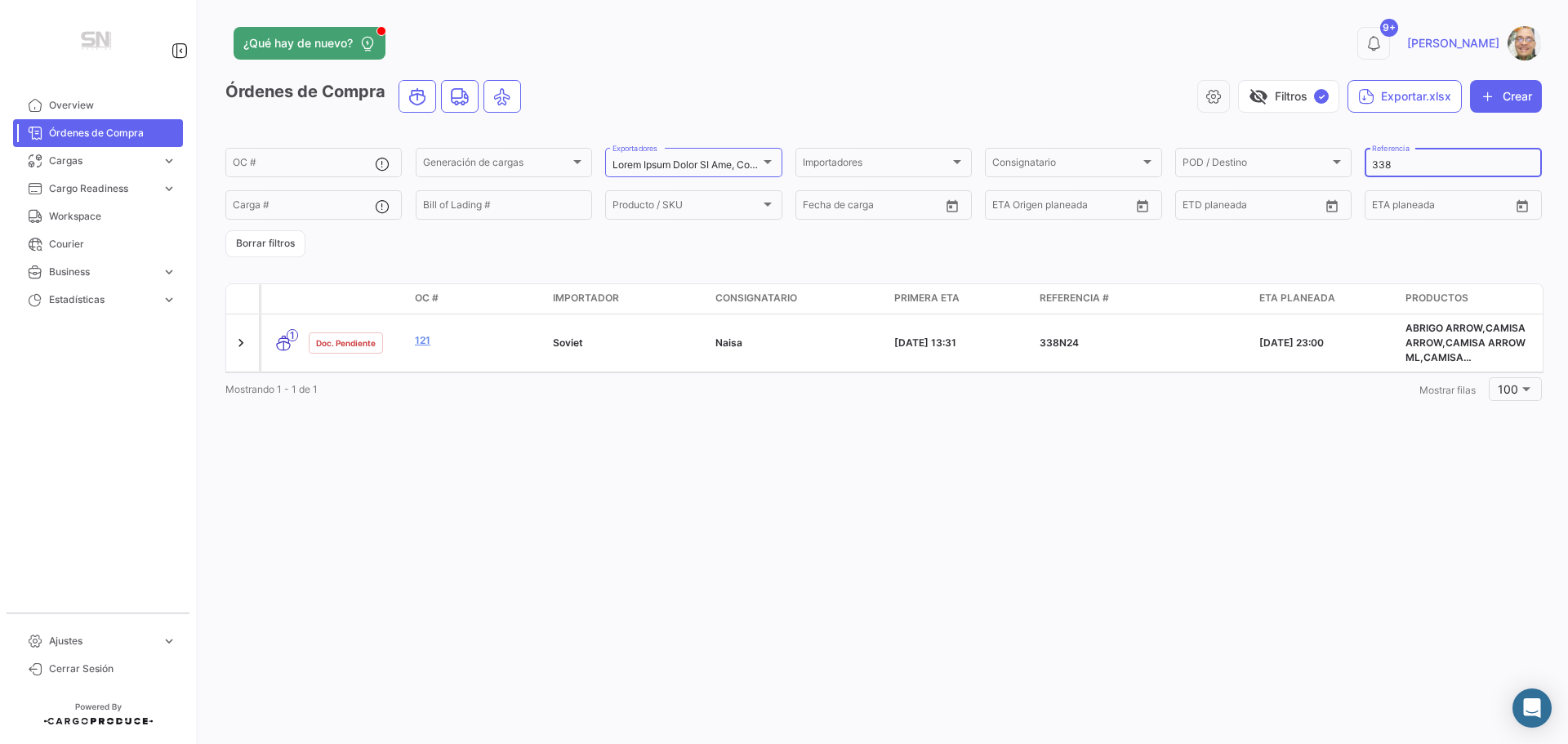
click at [1421, 163] on input "338" at bounding box center [1453, 164] width 162 height 11
type input "3"
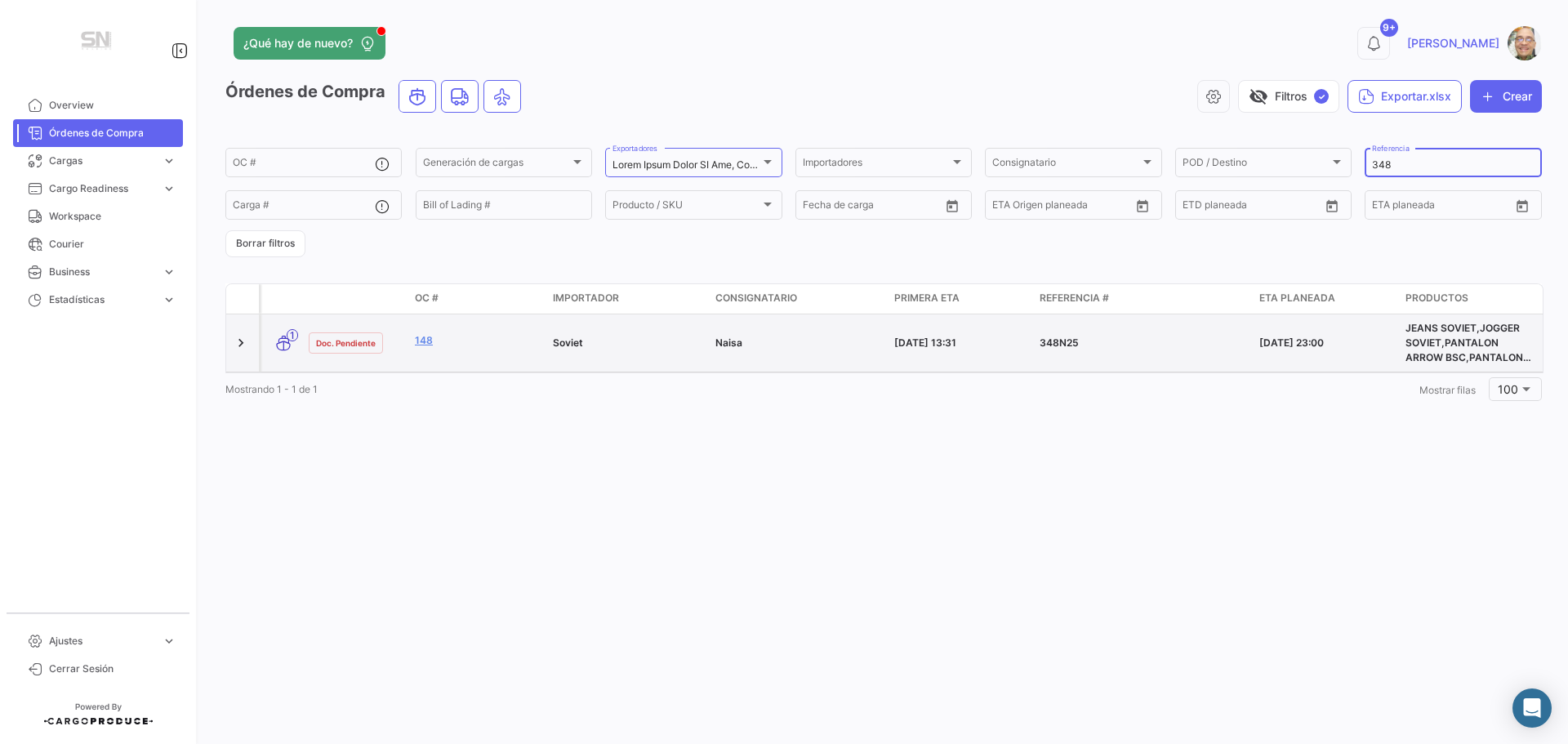
type input "348"
click at [495, 351] on div "148" at bounding box center [477, 343] width 125 height 19
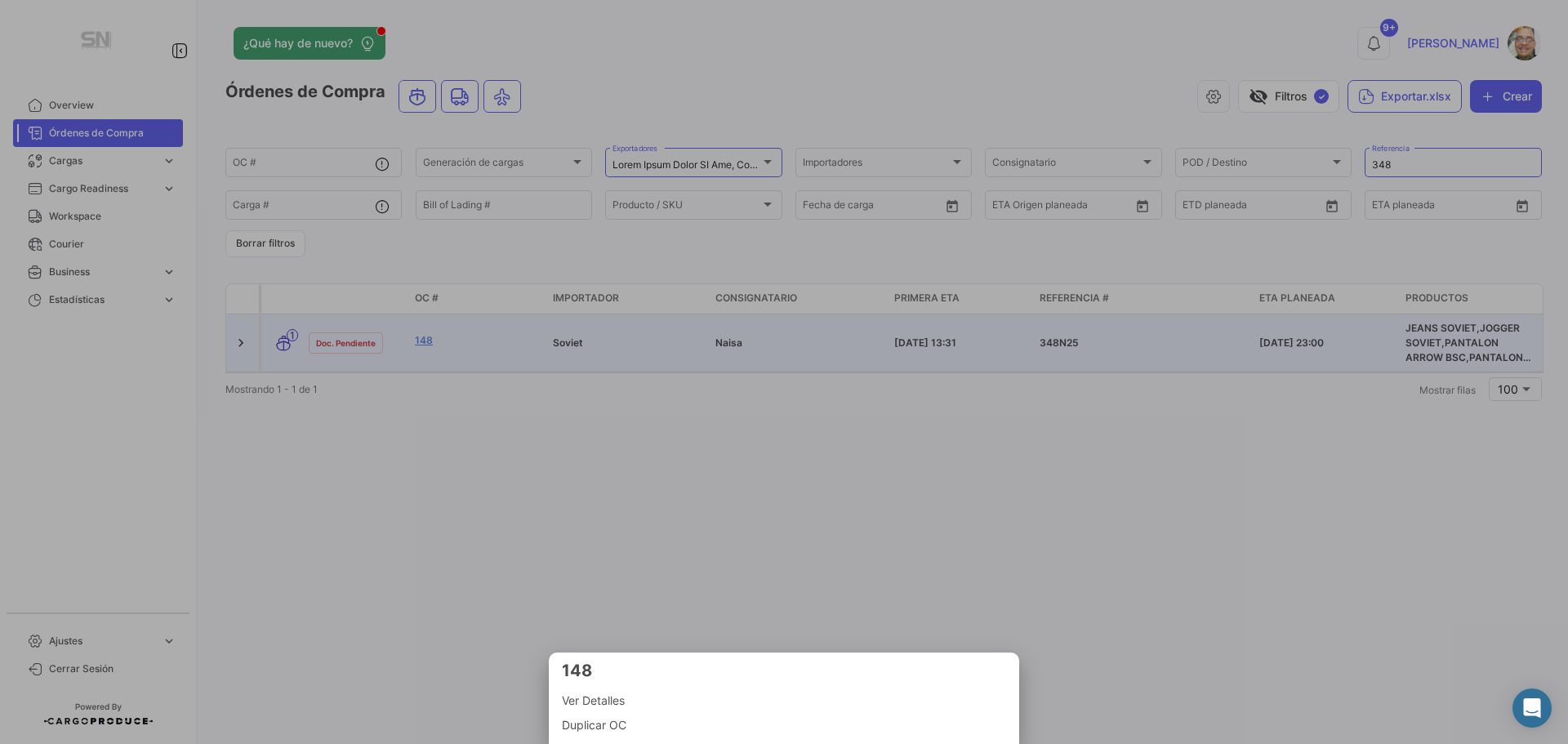
click at [584, 707] on span "Ver Detalles" at bounding box center [784, 700] width 444 height 20
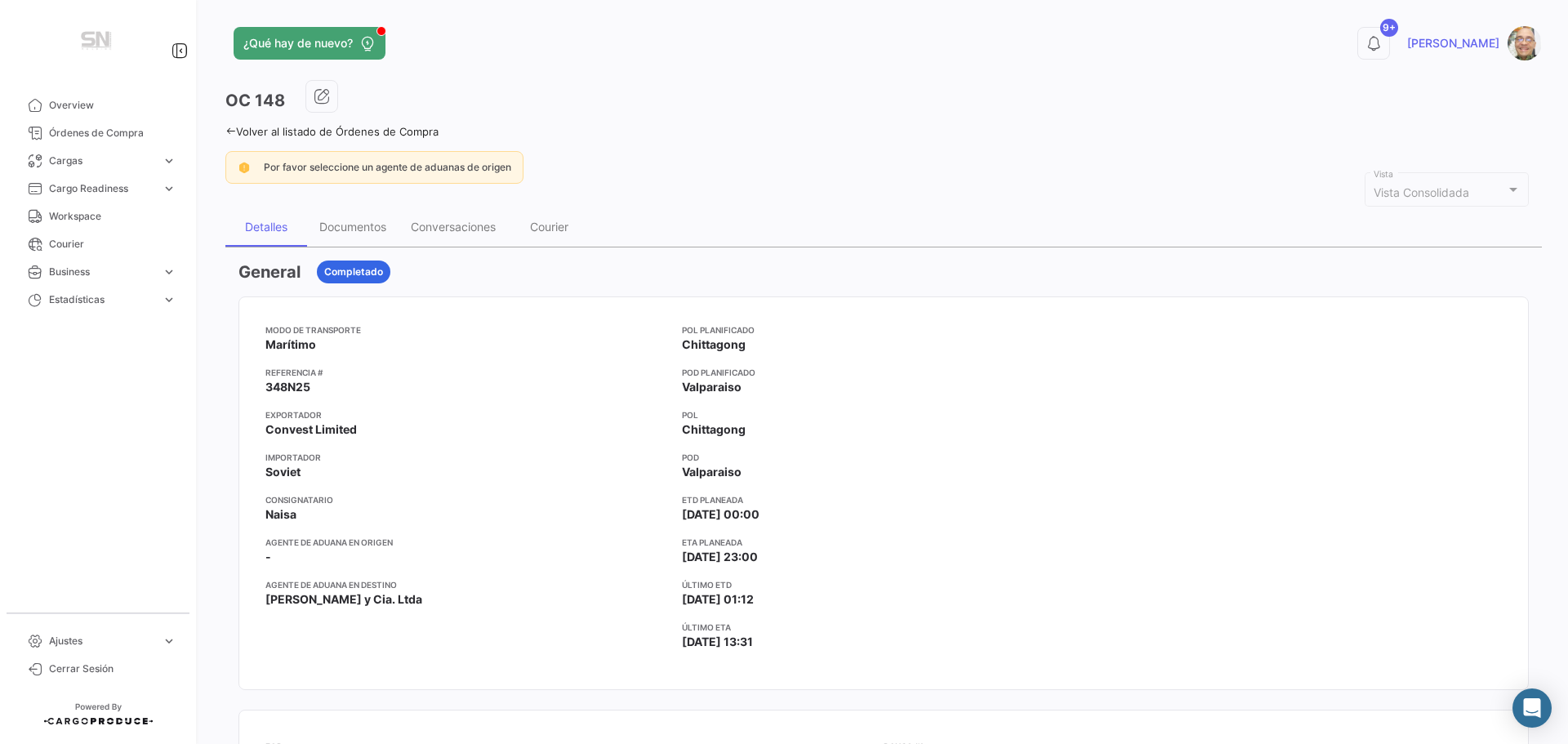
click at [231, 131] on icon at bounding box center [230, 131] width 10 height 10
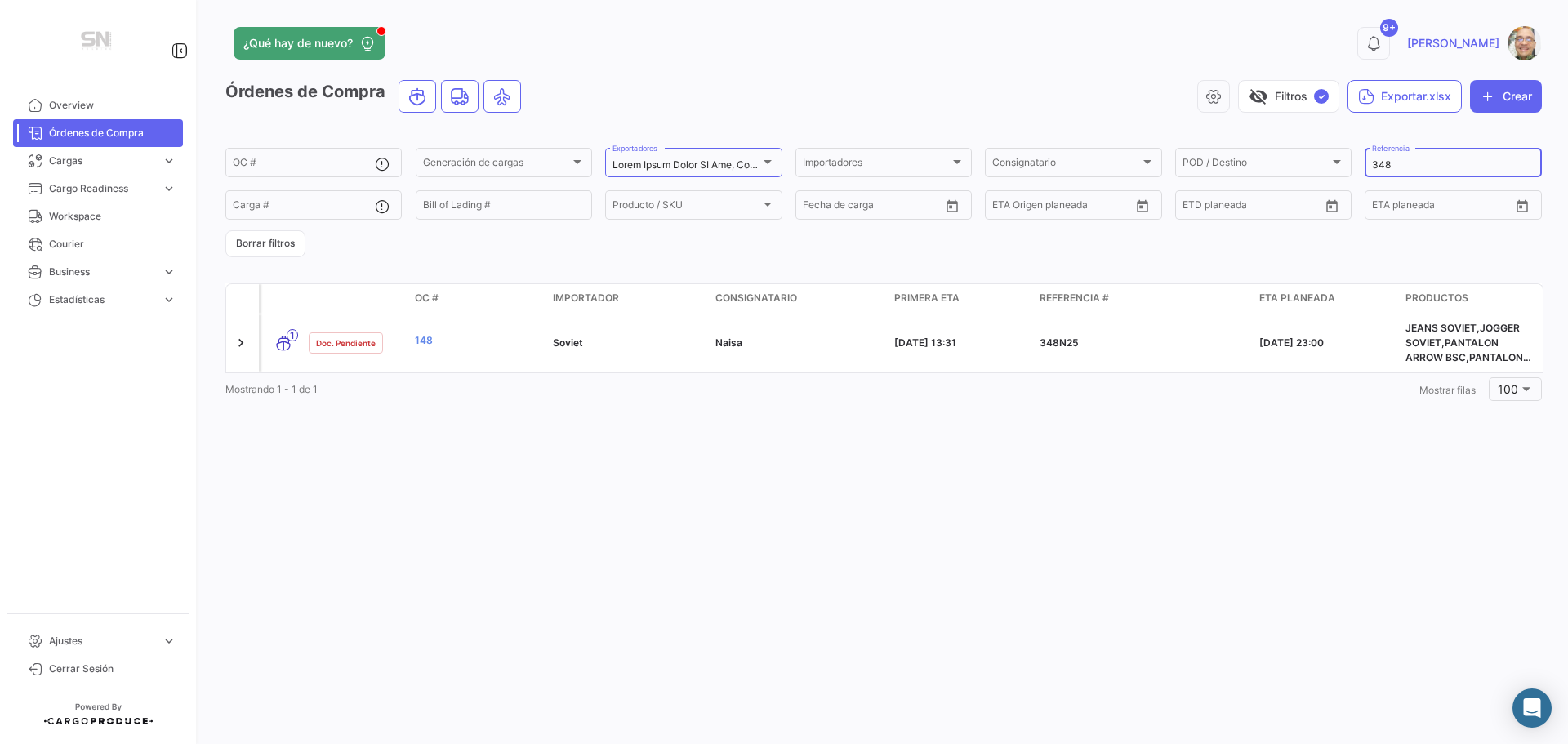
click at [1421, 164] on input "348" at bounding box center [1453, 164] width 162 height 11
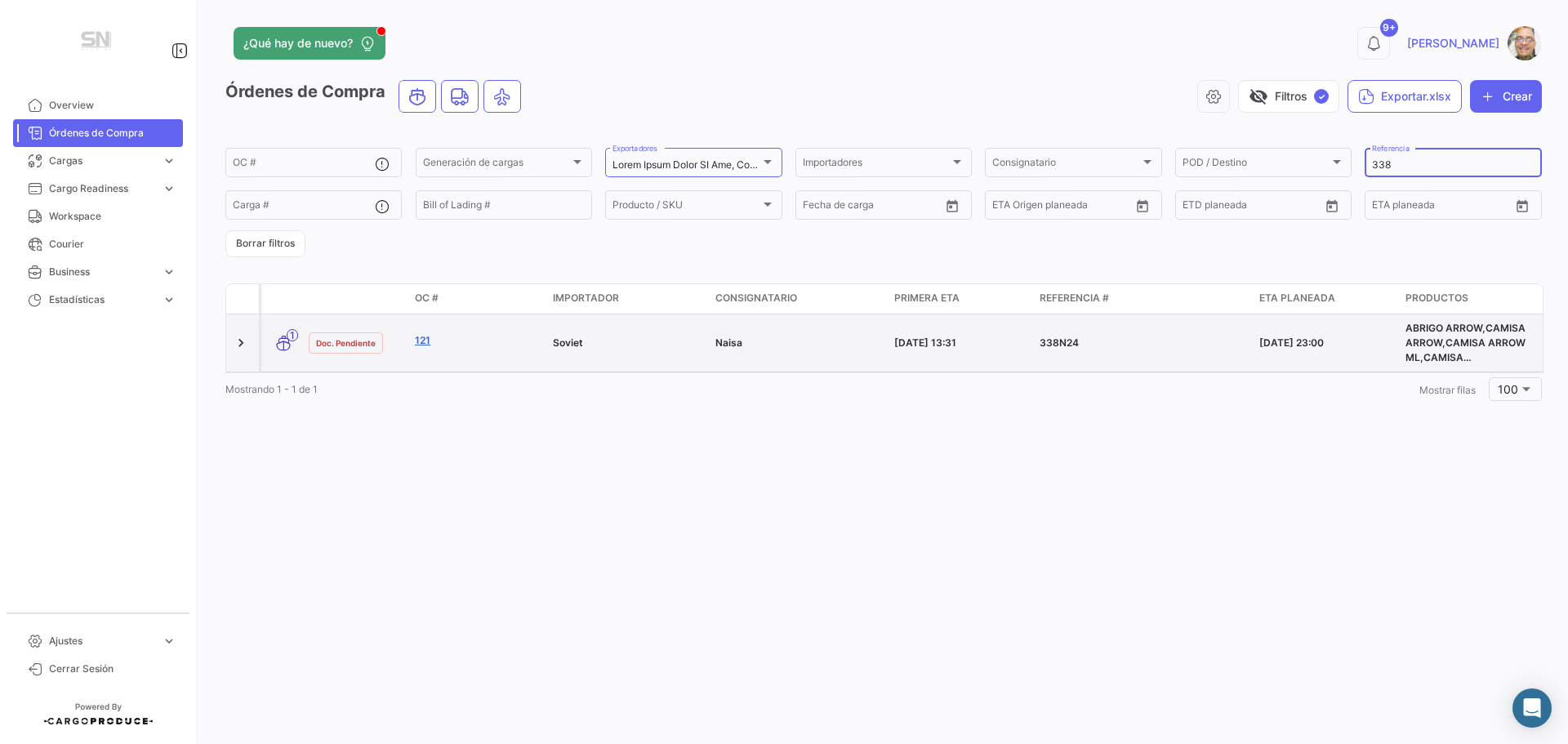
type input "338"
click at [478, 338] on link "121" at bounding box center [477, 340] width 125 height 15
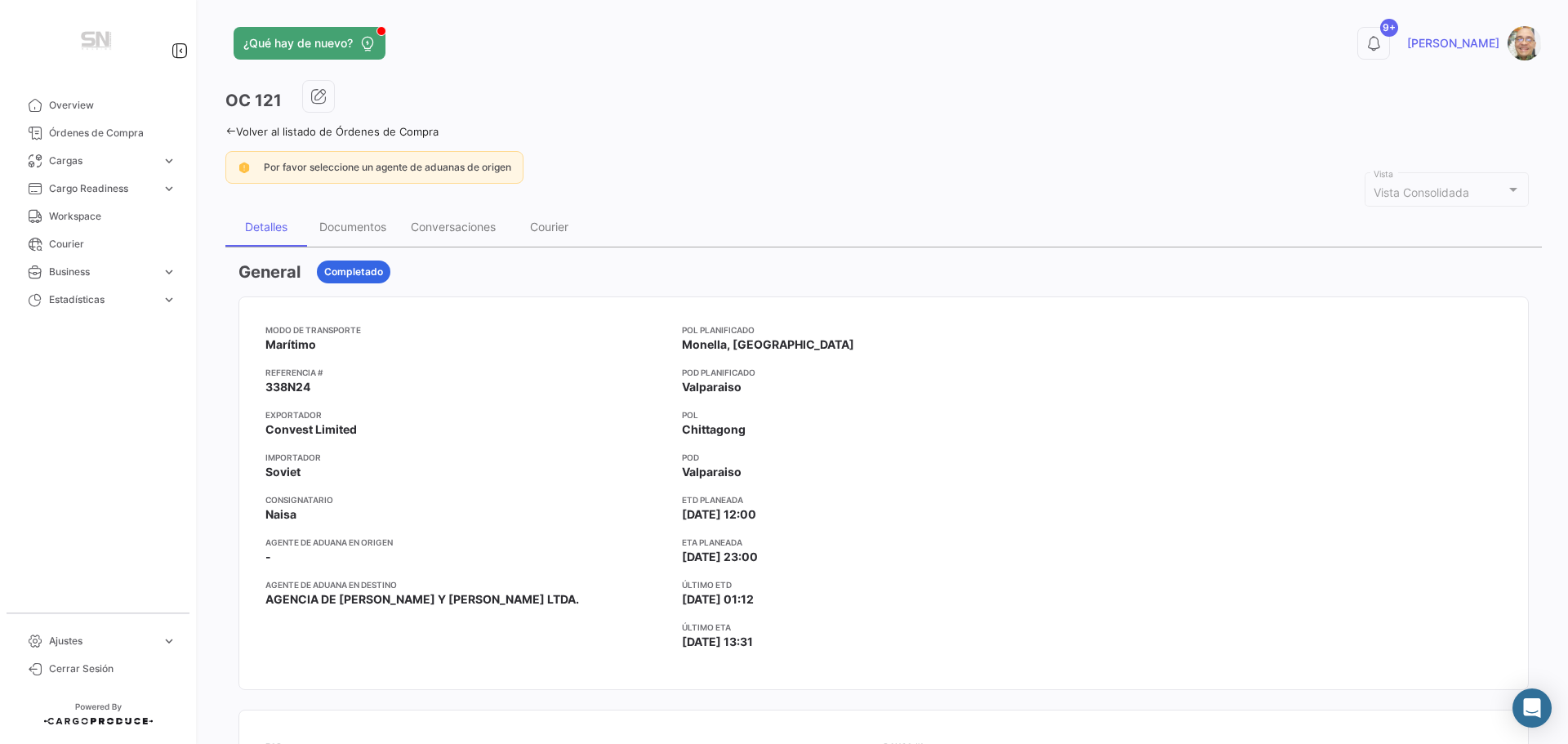
click at [228, 129] on icon at bounding box center [230, 131] width 10 height 10
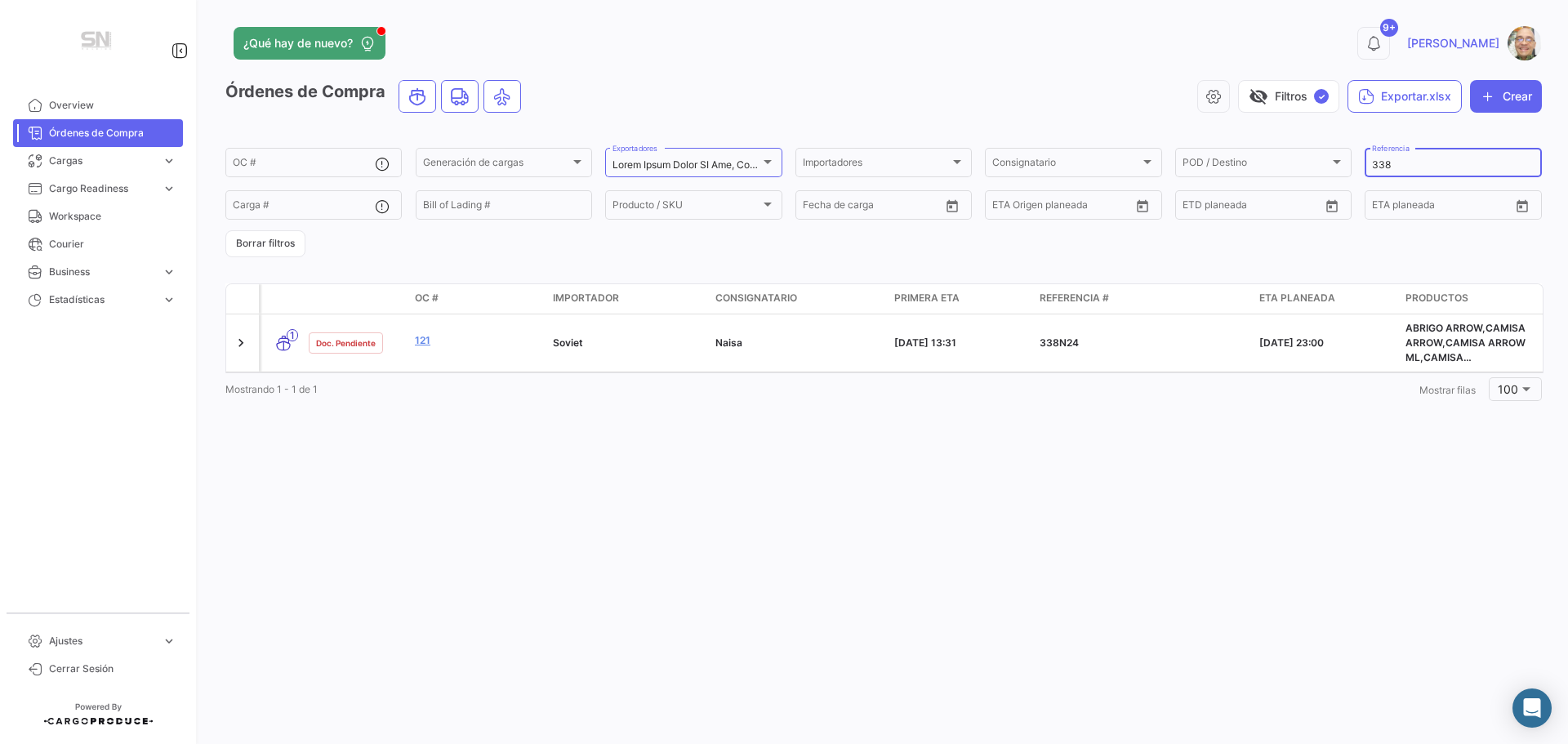
click at [1404, 166] on input "338" at bounding box center [1453, 164] width 162 height 11
type input "3"
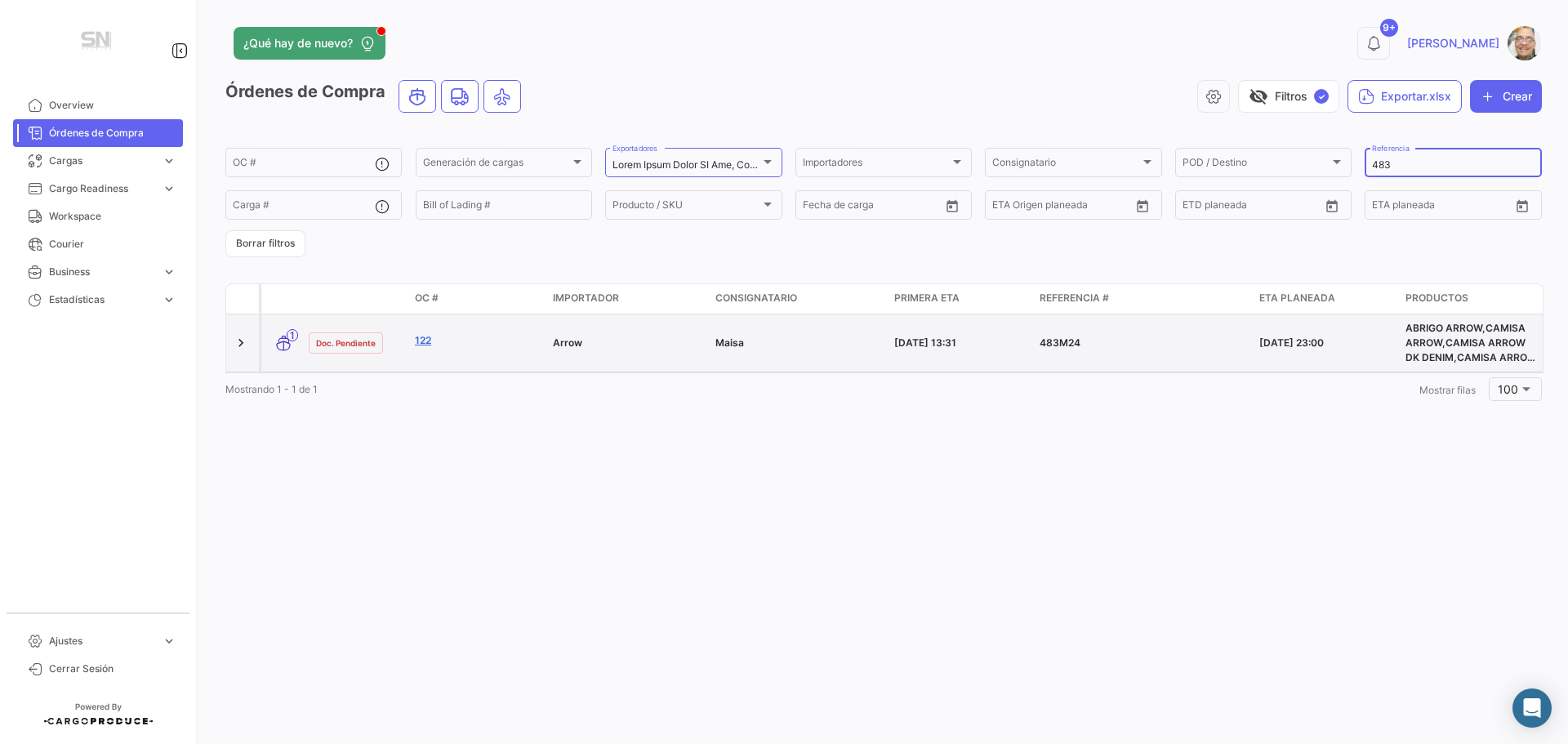
type input "483"
click at [469, 342] on link "122" at bounding box center [477, 340] width 125 height 15
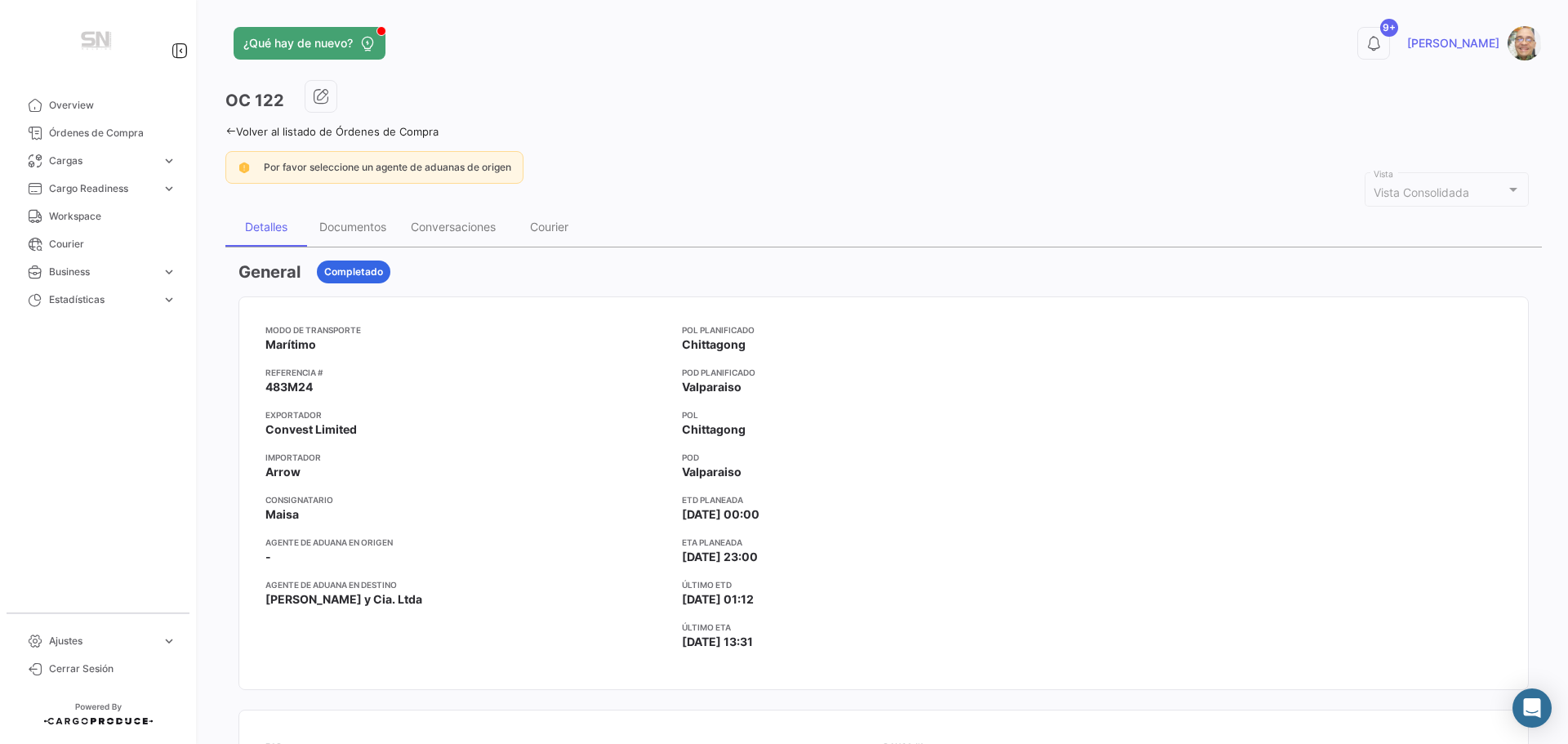
click at [228, 127] on icon at bounding box center [230, 131] width 10 height 10
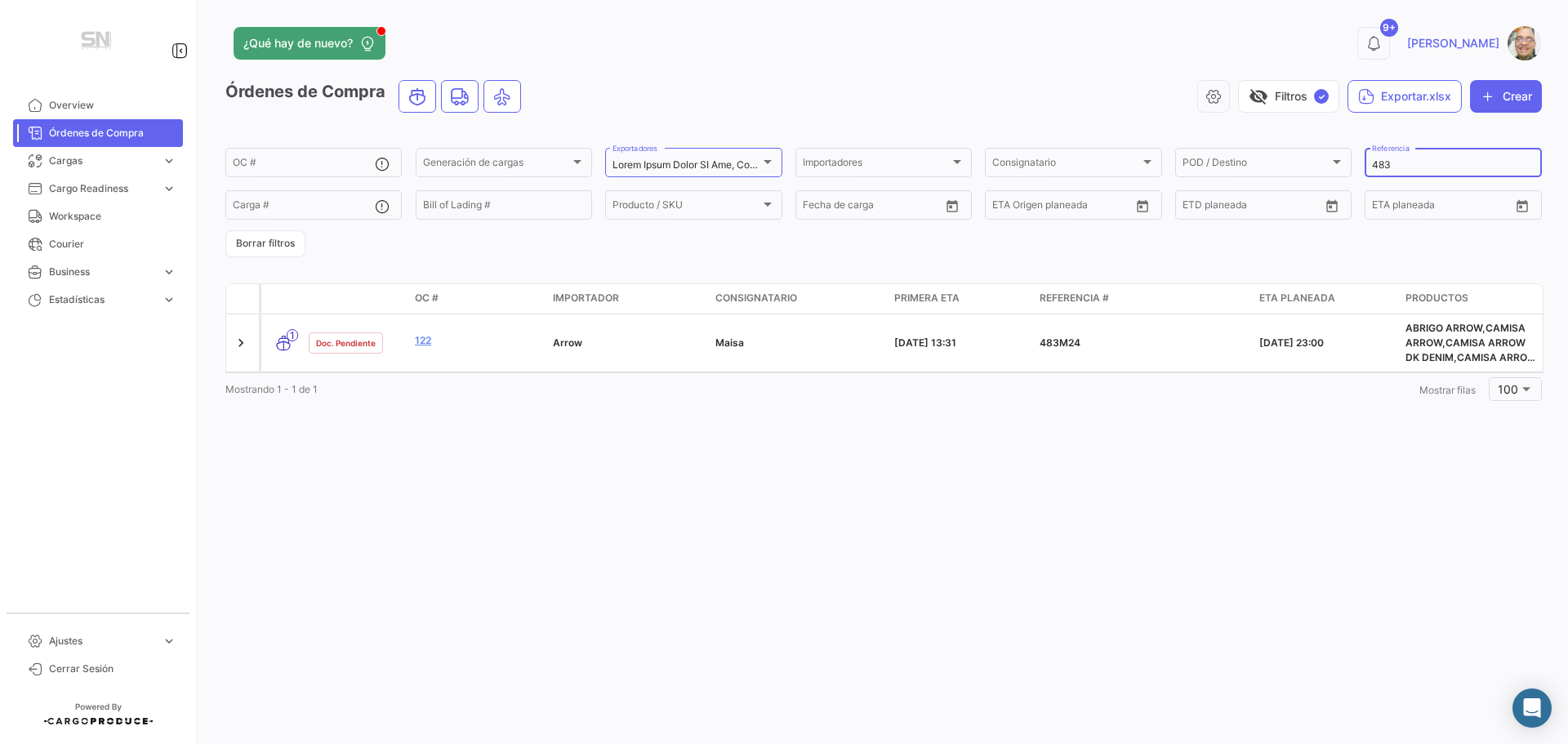
click at [1409, 167] on input "483" at bounding box center [1453, 164] width 162 height 11
type input "4"
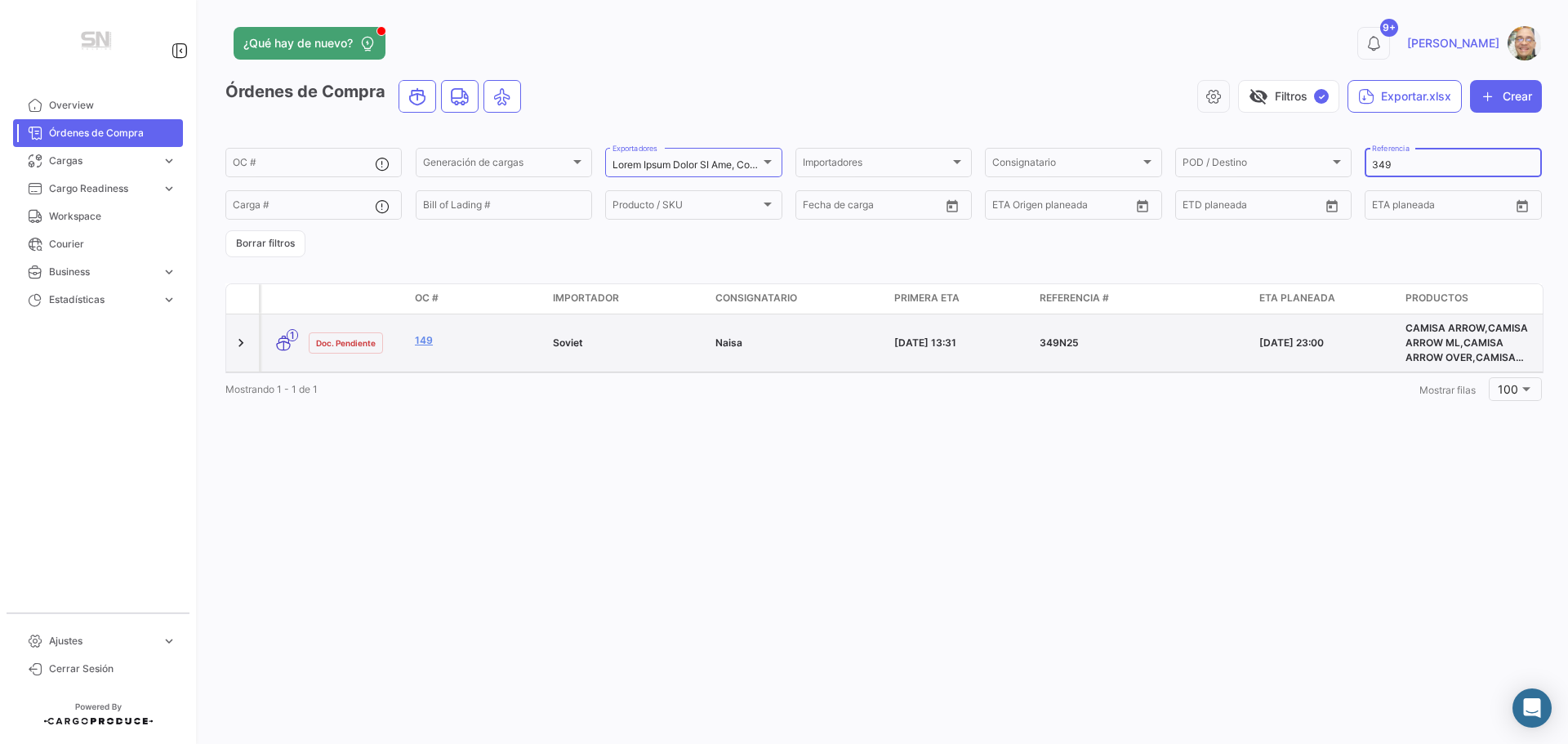
type input "349"
click at [498, 351] on div "149" at bounding box center [477, 343] width 125 height 19
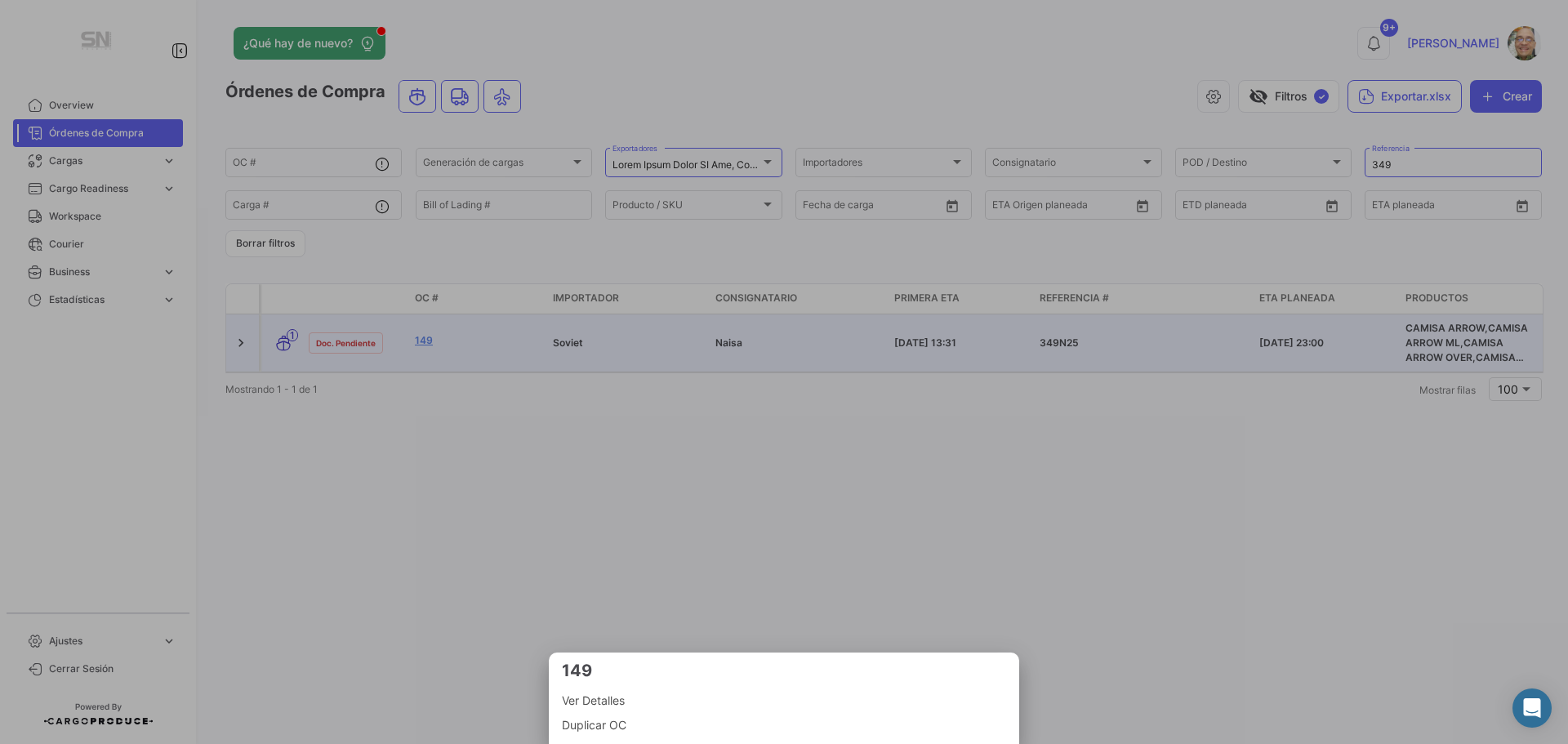
click at [596, 704] on span "Ver Detalles" at bounding box center [784, 700] width 444 height 20
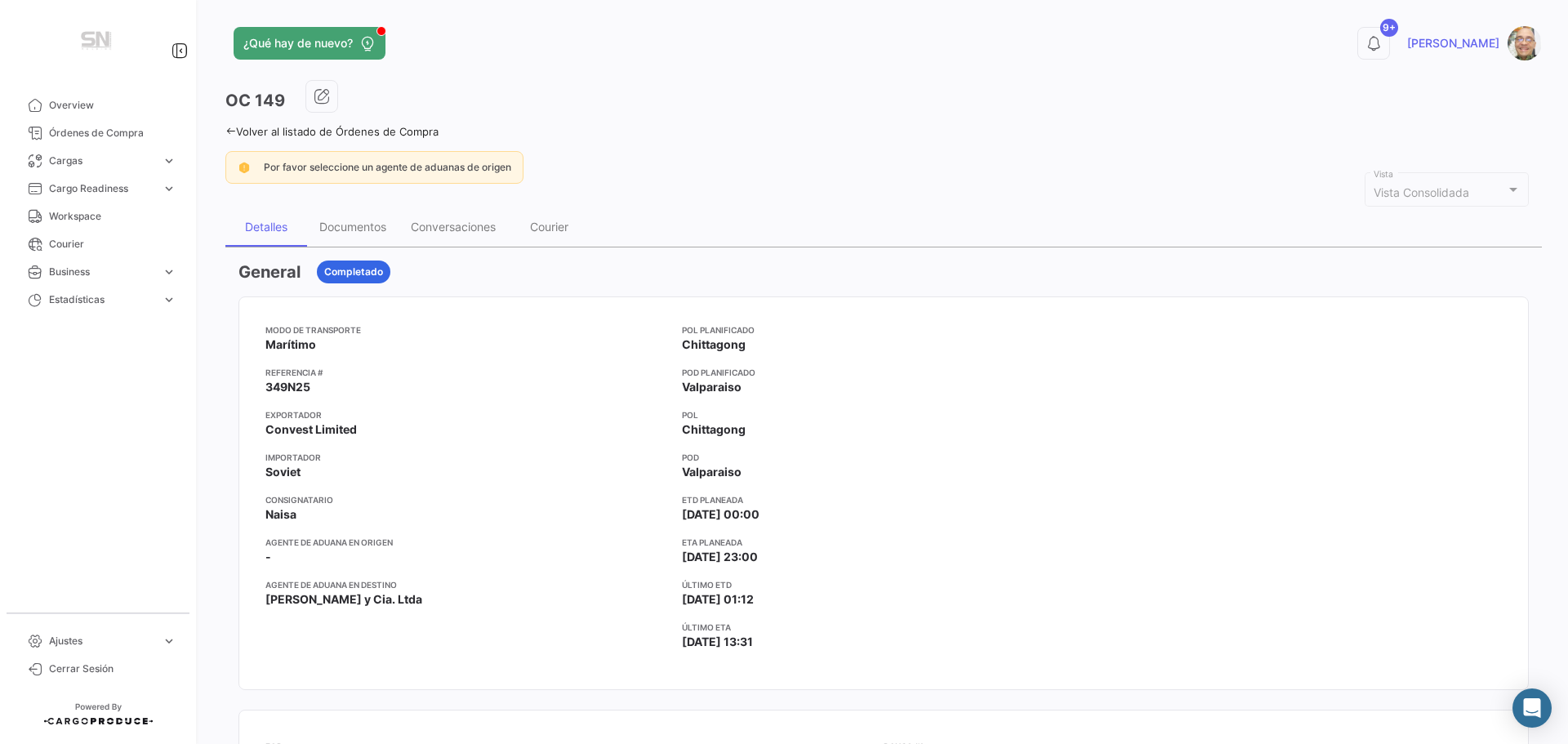
click at [232, 126] on icon at bounding box center [230, 131] width 10 height 10
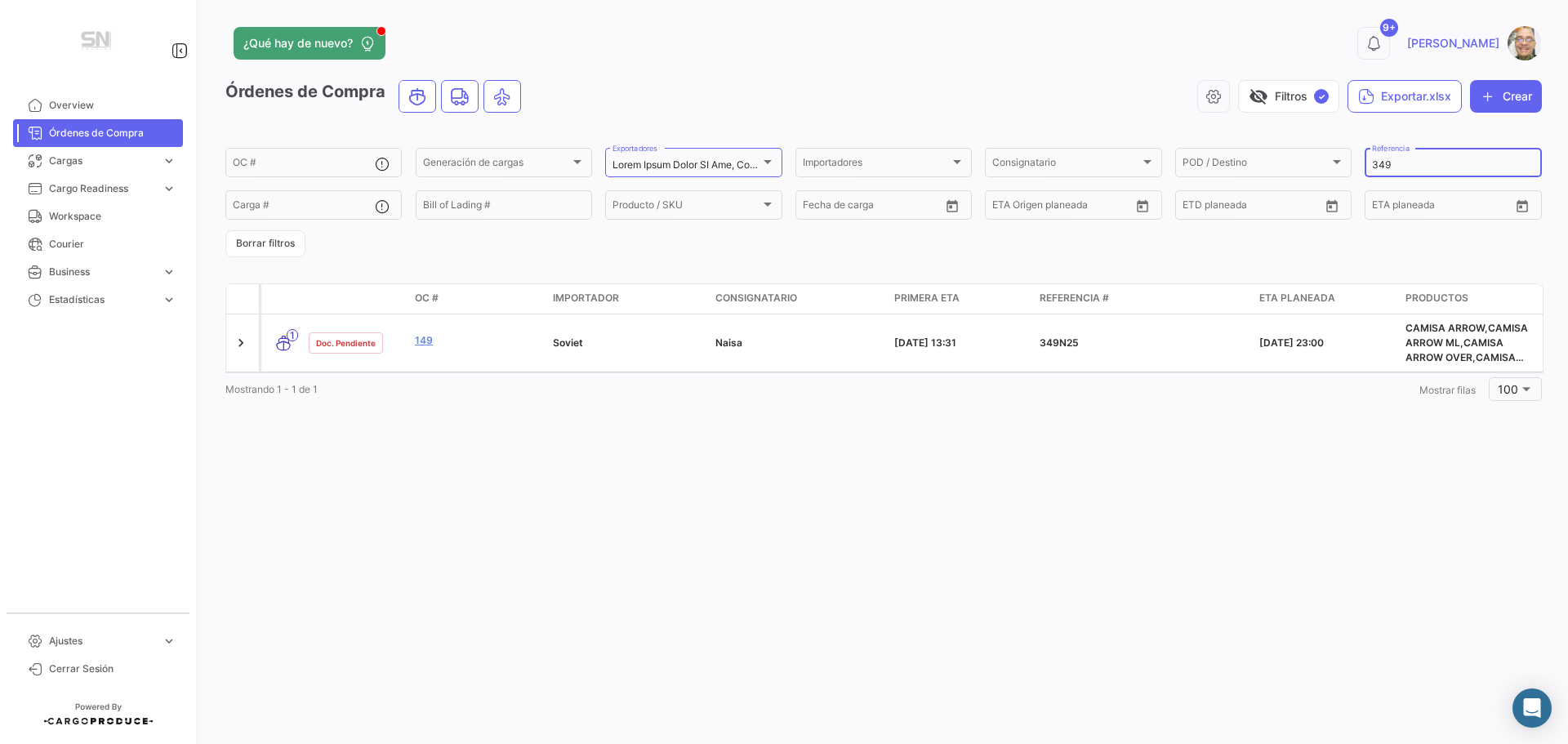
click at [1417, 163] on input "349" at bounding box center [1453, 164] width 162 height 11
type input "3"
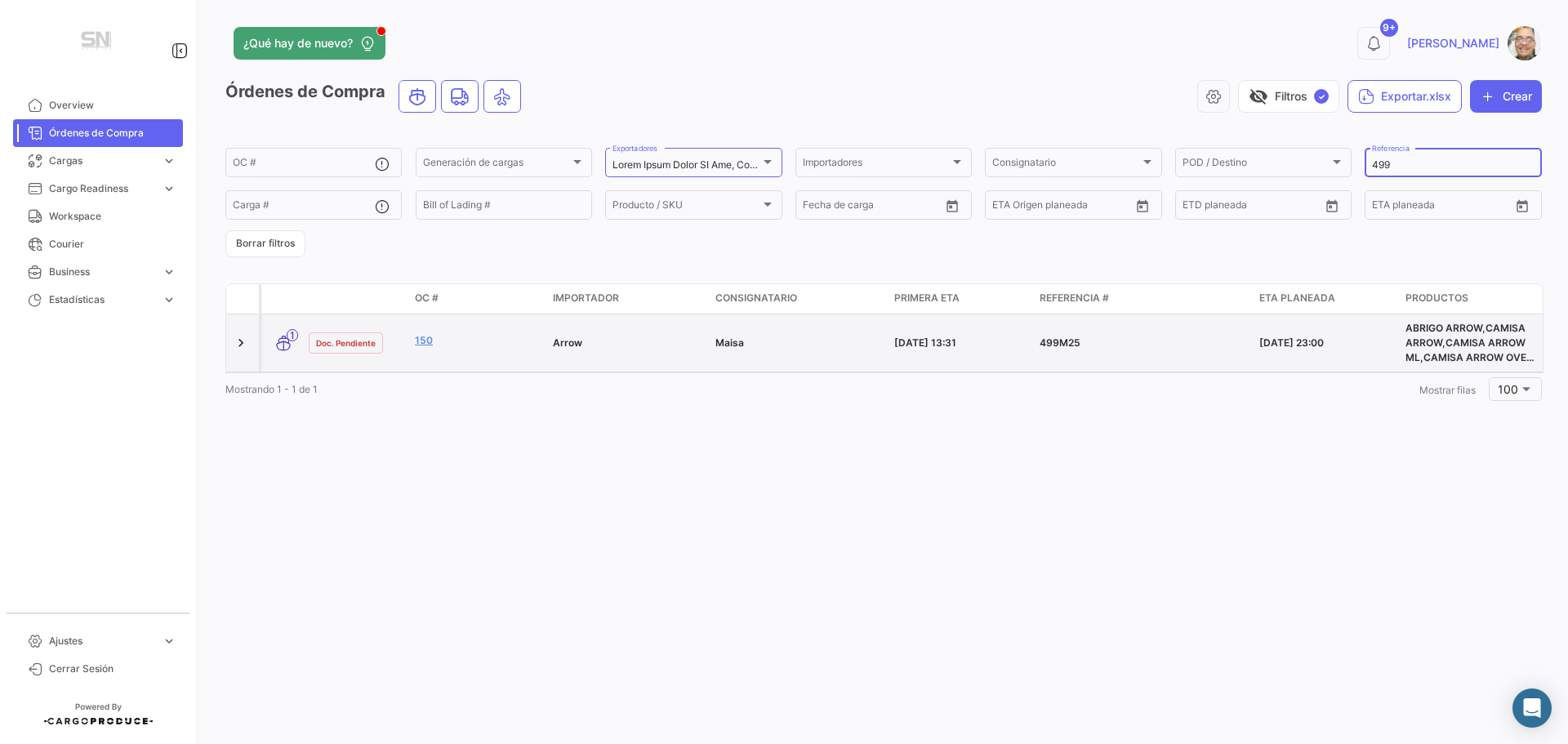
type input "499"
click at [476, 353] on datatable-body-cell "150" at bounding box center [477, 344] width 138 height 57
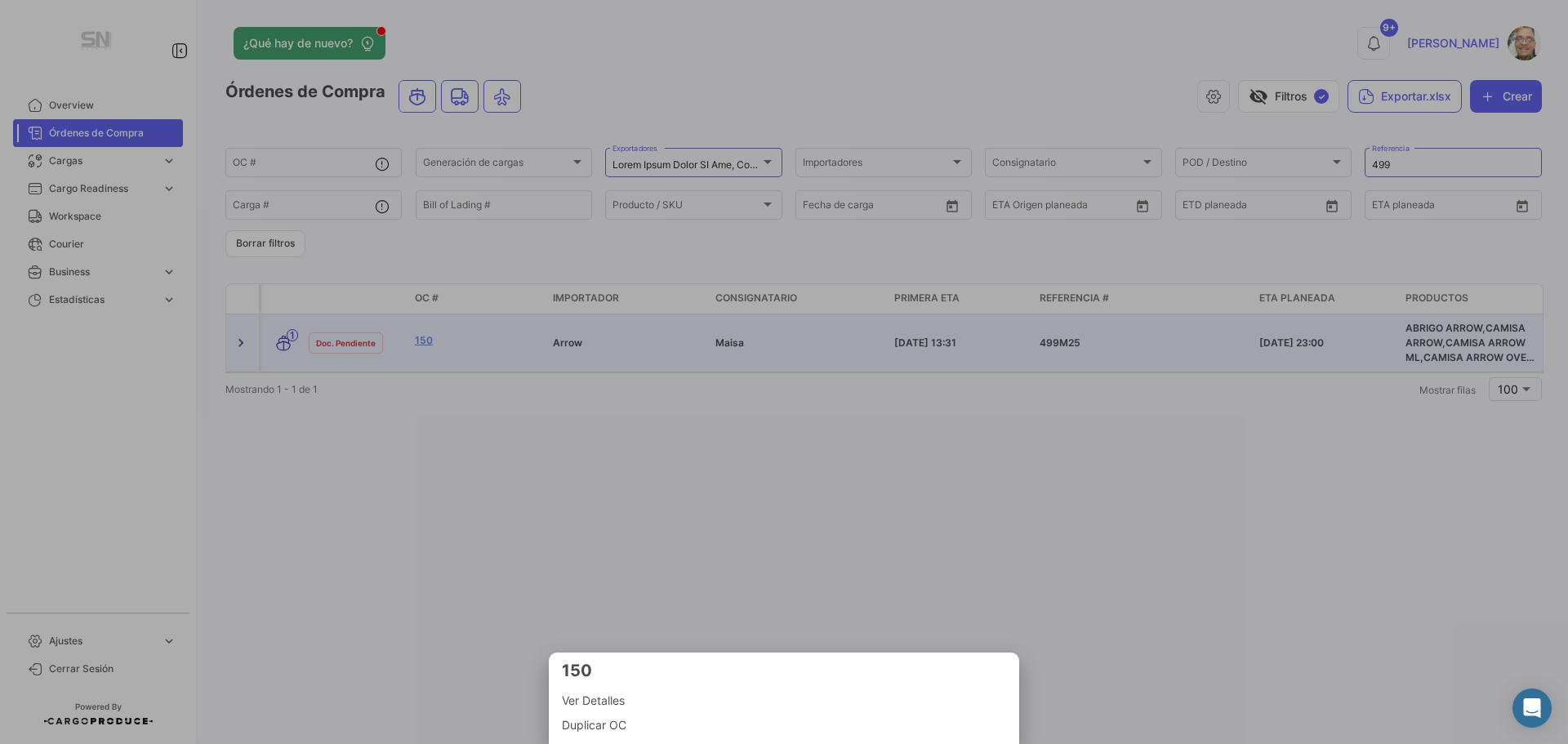
click at [614, 700] on span "Ver Detalles" at bounding box center [784, 700] width 444 height 20
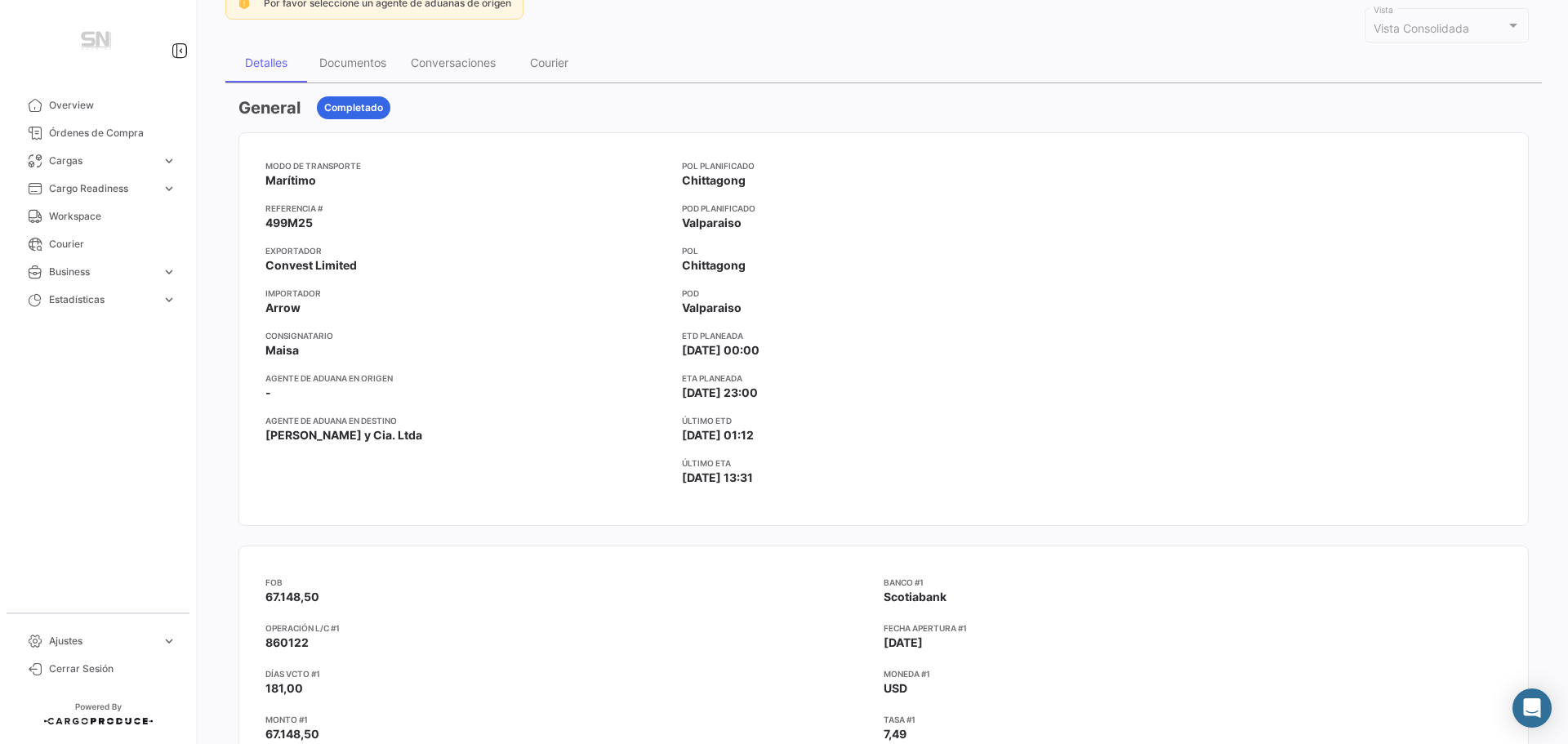
scroll to position [82, 0]
